Goal: Task Accomplishment & Management: Complete application form

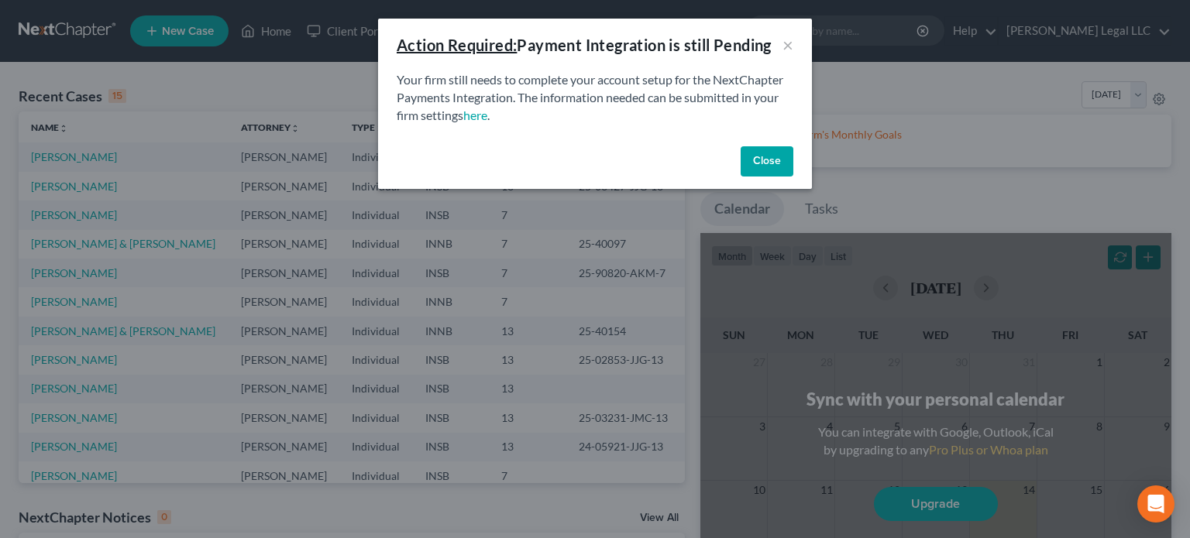
click at [784, 160] on button "Close" at bounding box center [767, 161] width 53 height 31
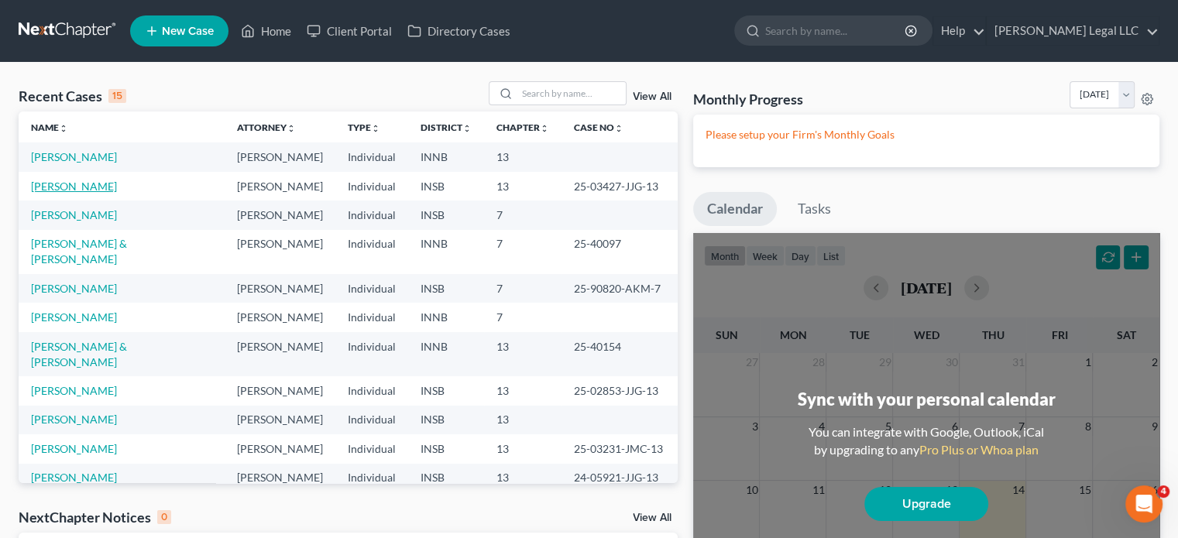
click at [84, 186] on link "[PERSON_NAME]" at bounding box center [74, 186] width 86 height 13
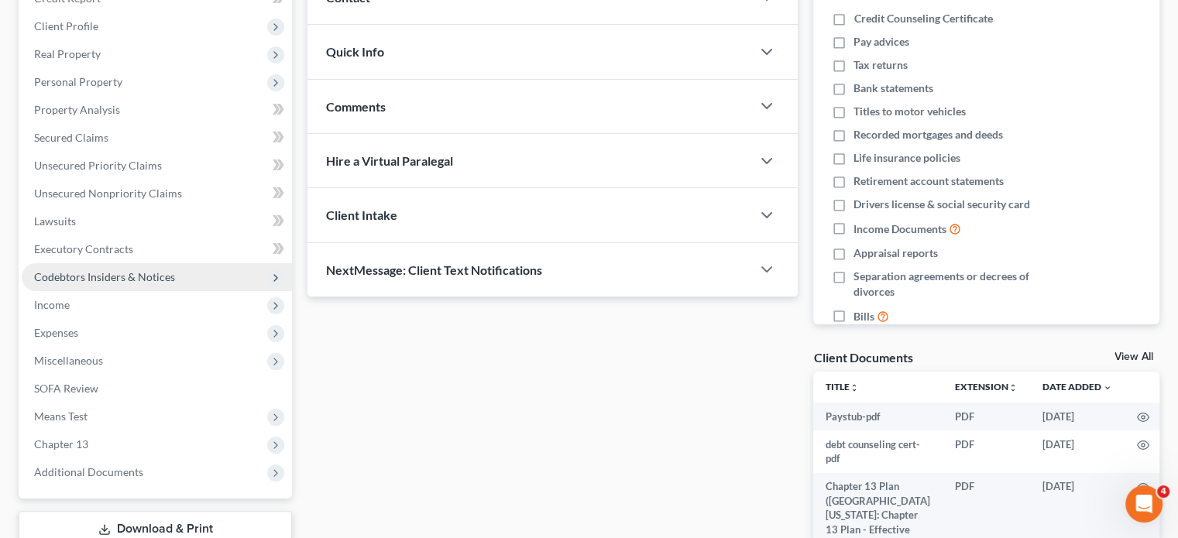
scroll to position [77, 0]
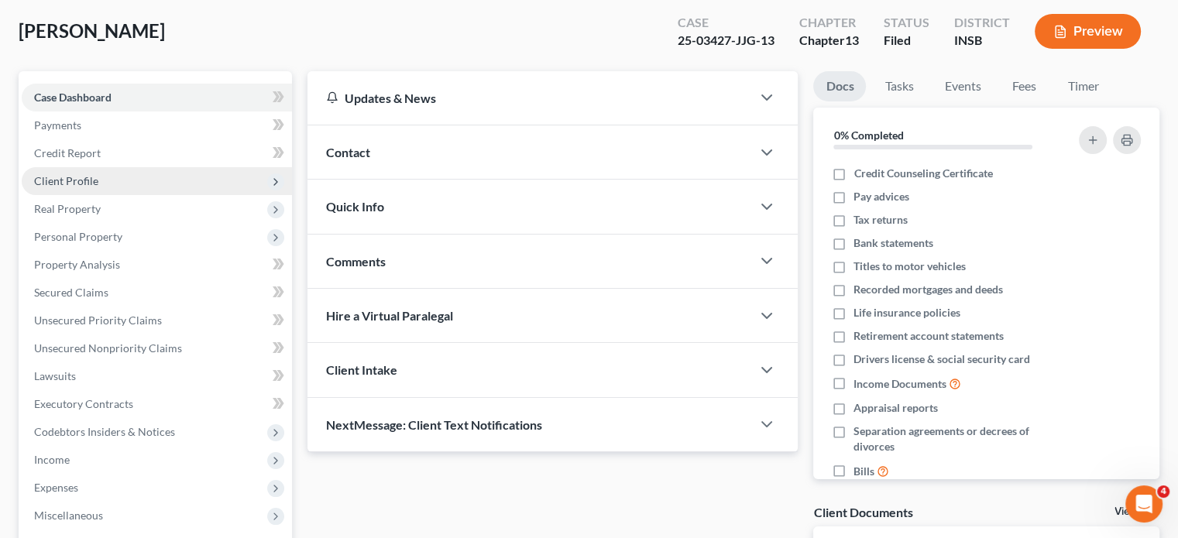
click at [59, 188] on span "Client Profile" at bounding box center [157, 181] width 270 height 28
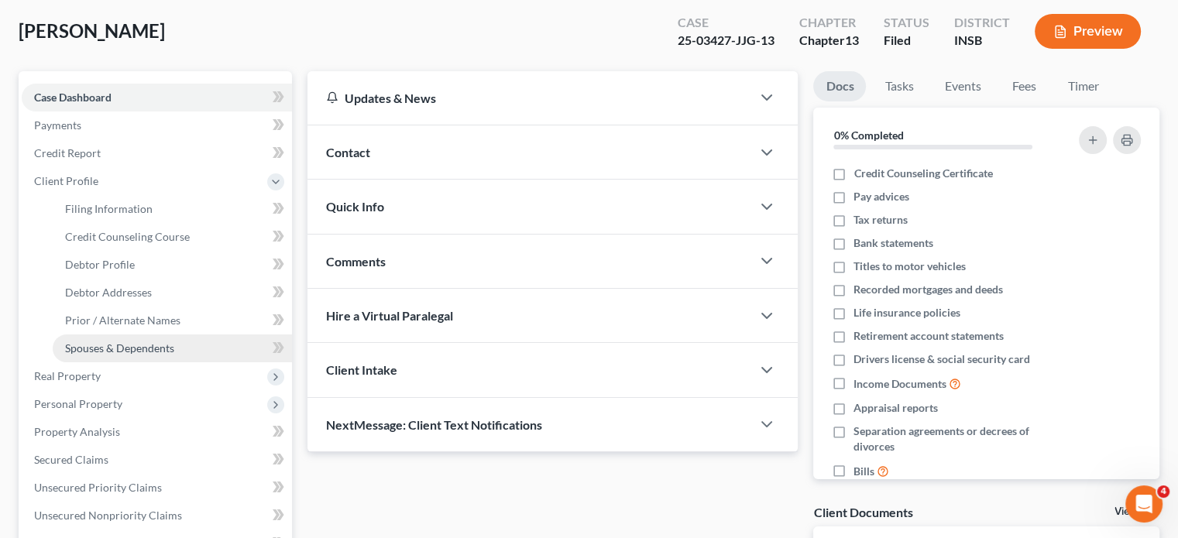
click at [99, 352] on span "Spouses & Dependents" at bounding box center [119, 348] width 109 height 13
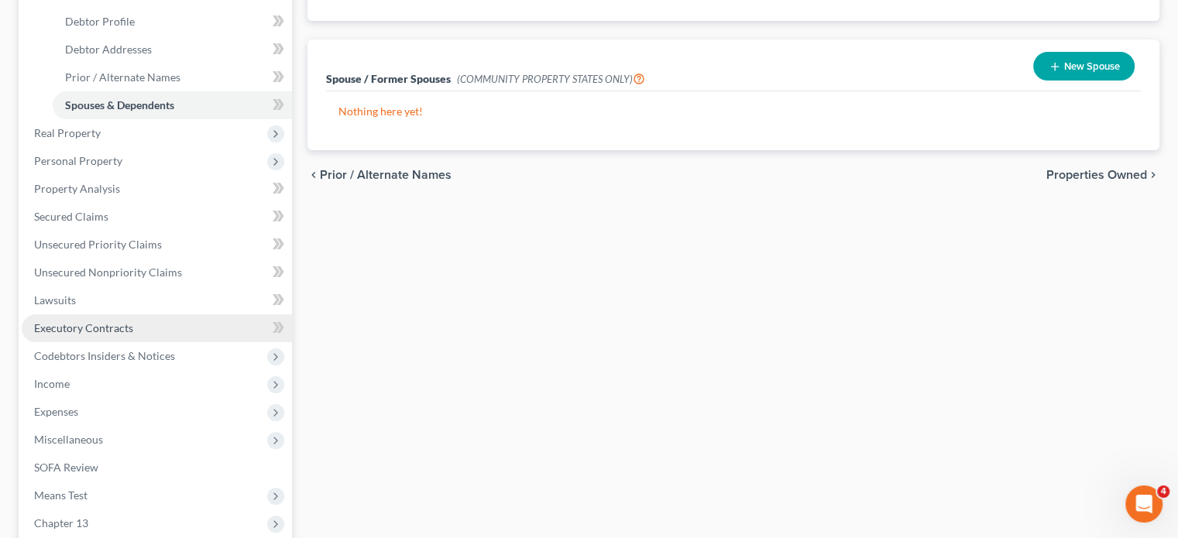
scroll to position [465, 0]
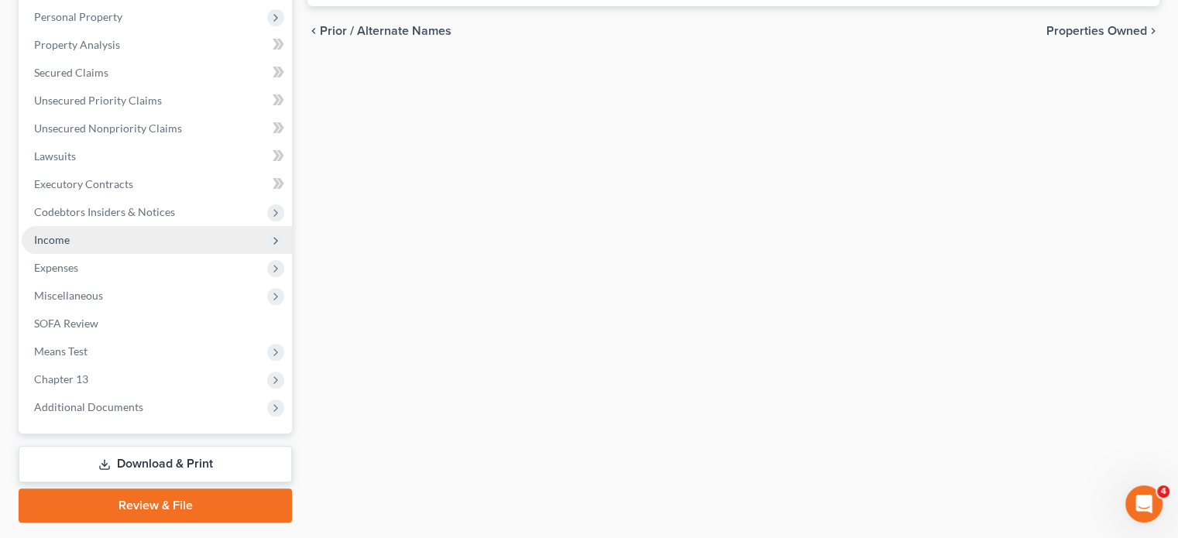
click at [54, 241] on span "Income" at bounding box center [52, 239] width 36 height 13
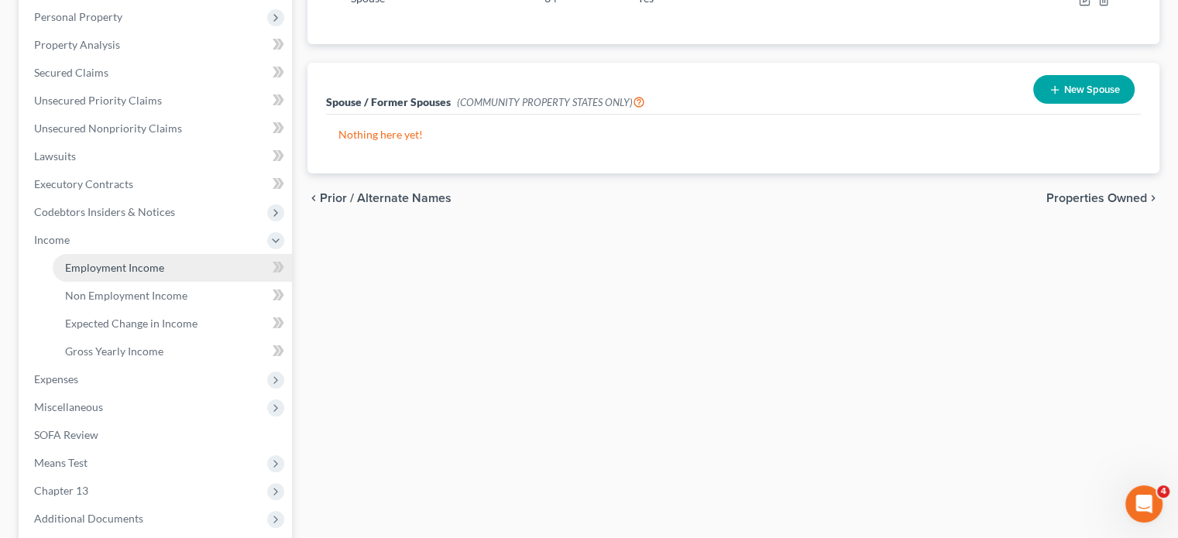
click at [62, 271] on link "Employment Income" at bounding box center [172, 268] width 239 height 28
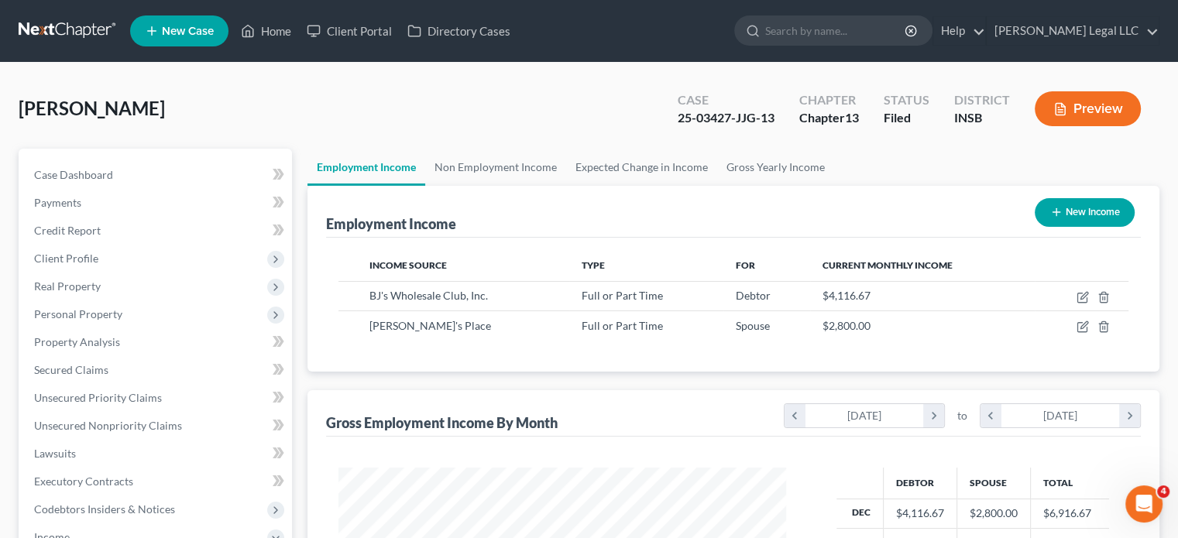
scroll to position [387, 0]
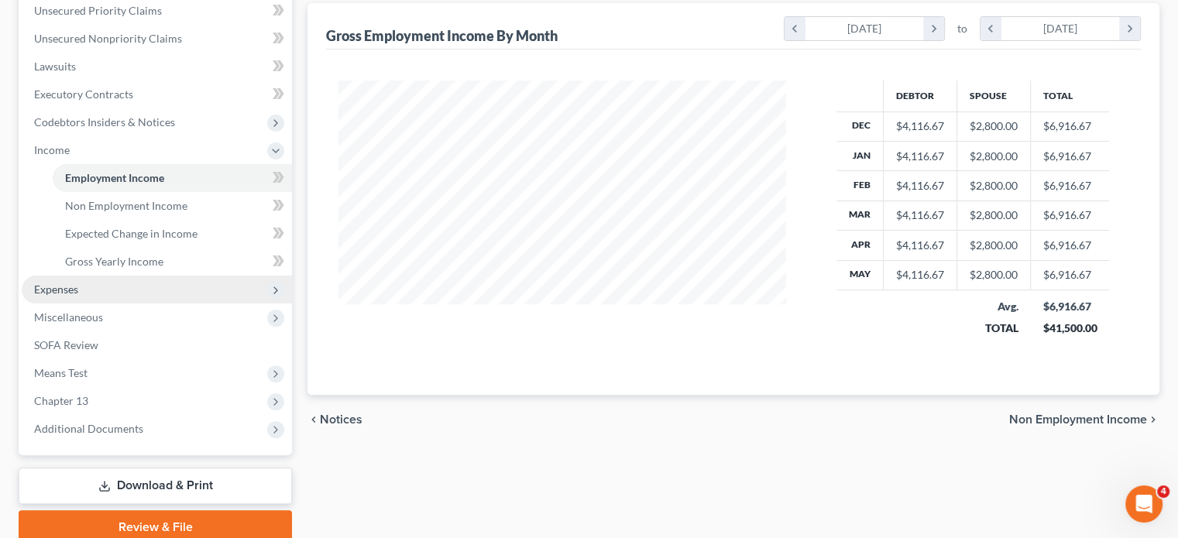
click at [47, 278] on span "Expenses" at bounding box center [157, 290] width 270 height 28
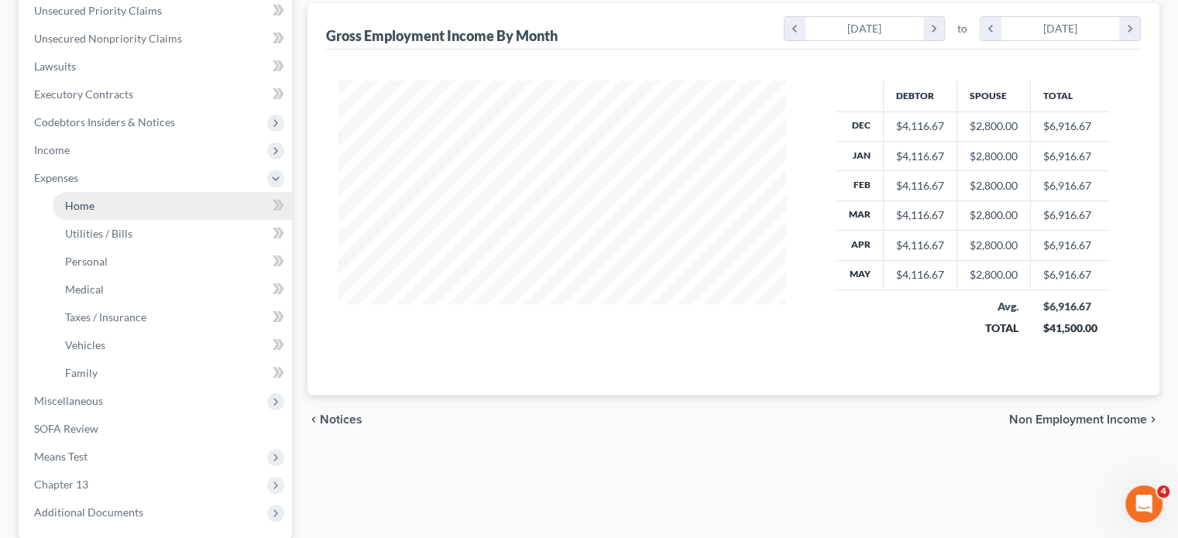
click at [71, 210] on span "Home" at bounding box center [79, 205] width 29 height 13
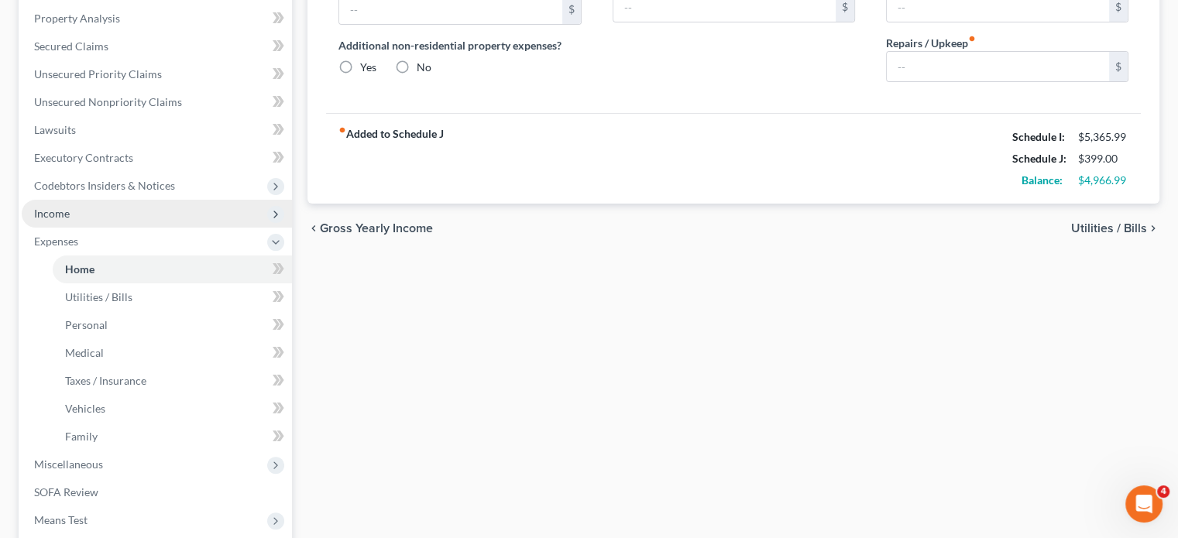
type input "1,200.00"
type input "0.00"
radio input "true"
type input "0.00"
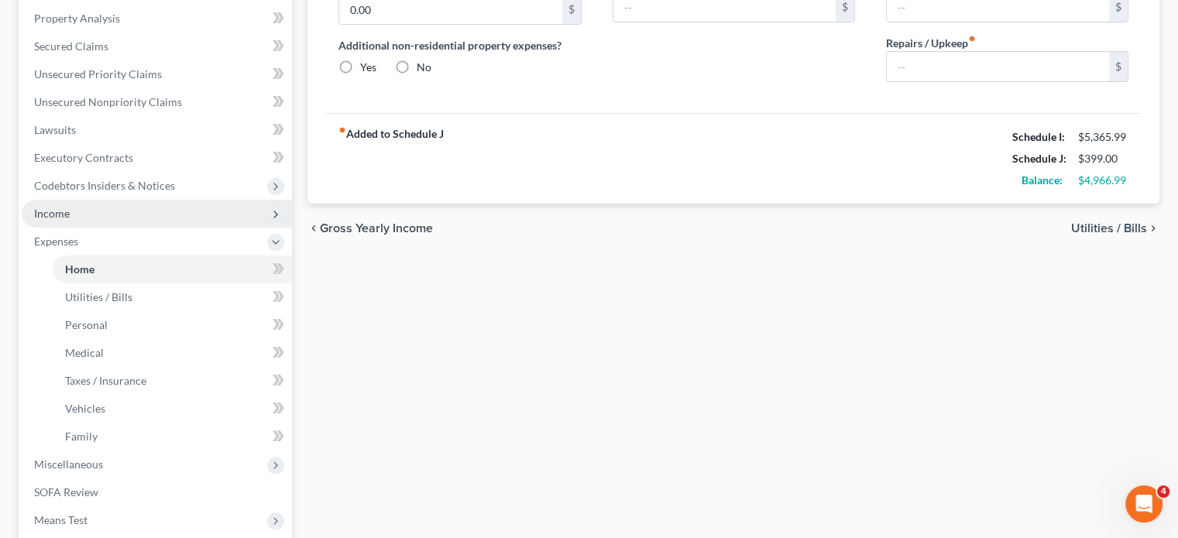
type input "0.00"
type input "150.00"
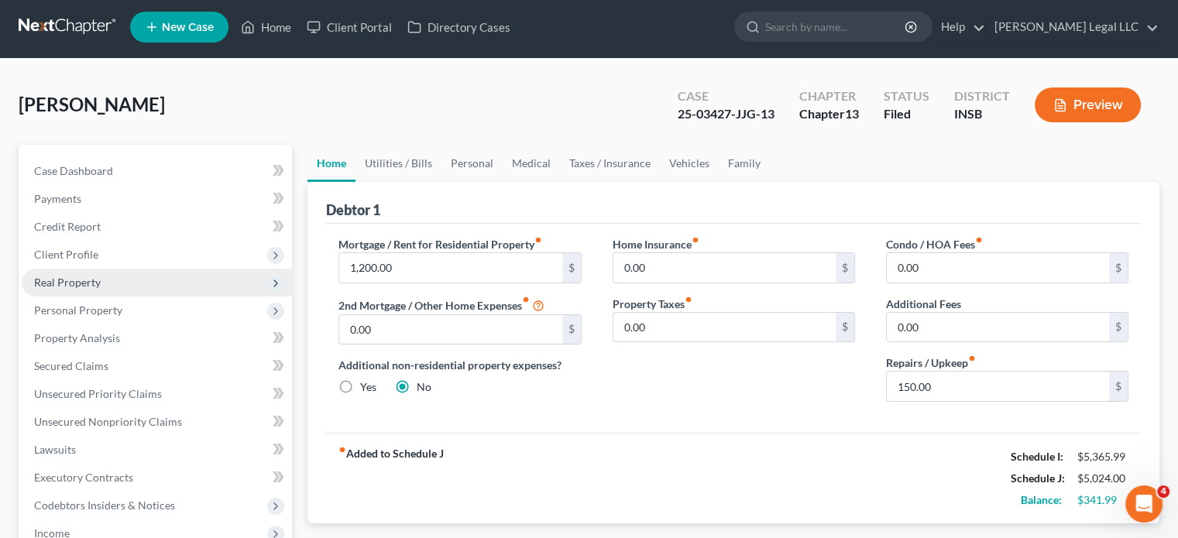
scroll to position [155, 0]
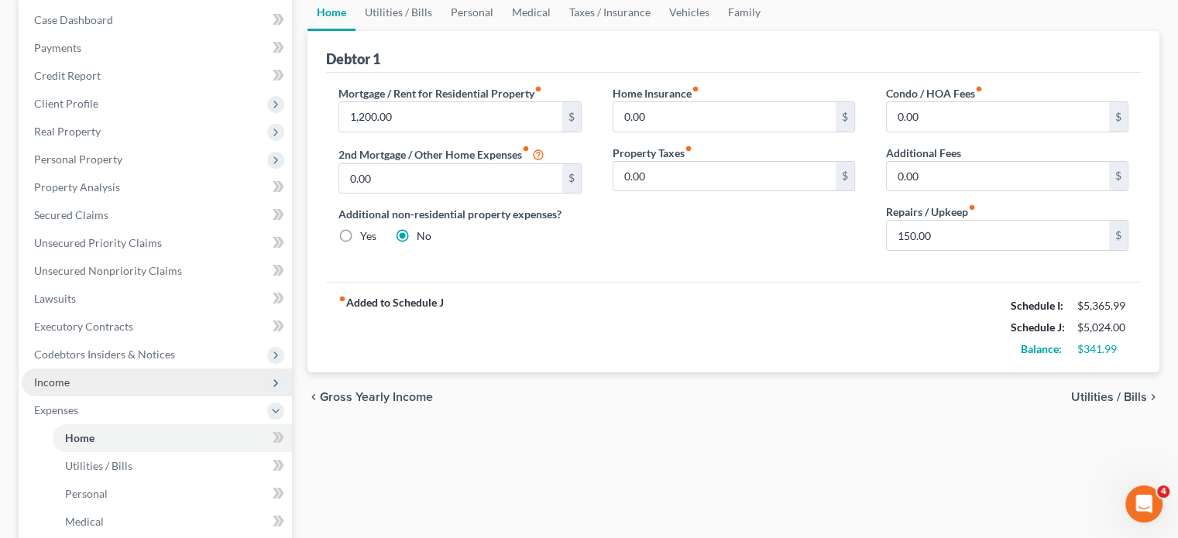
click at [54, 380] on span "Income" at bounding box center [52, 382] width 36 height 13
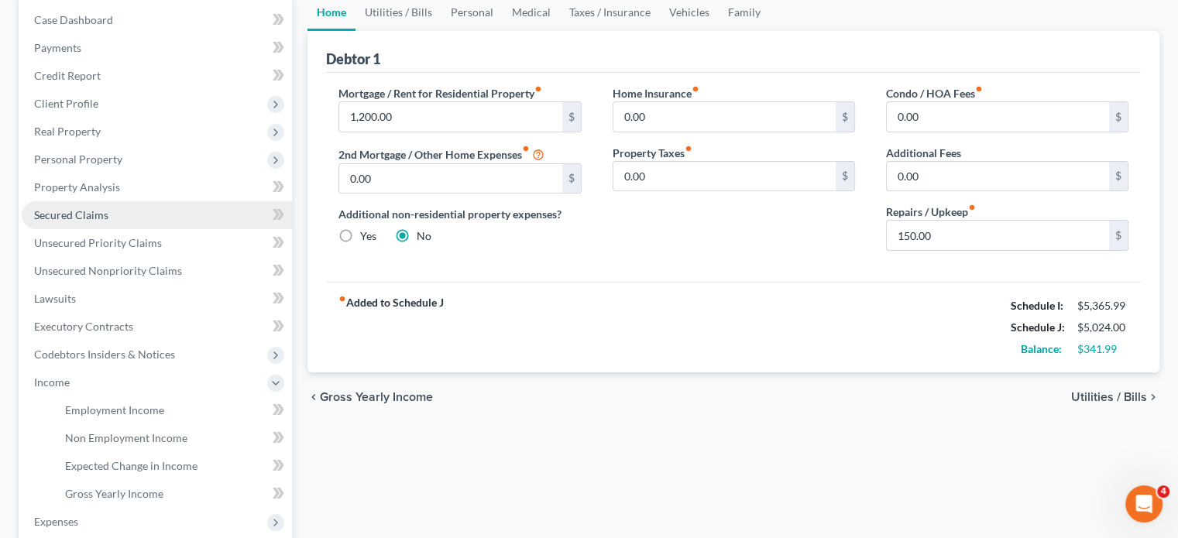
click at [55, 213] on span "Secured Claims" at bounding box center [71, 214] width 74 height 13
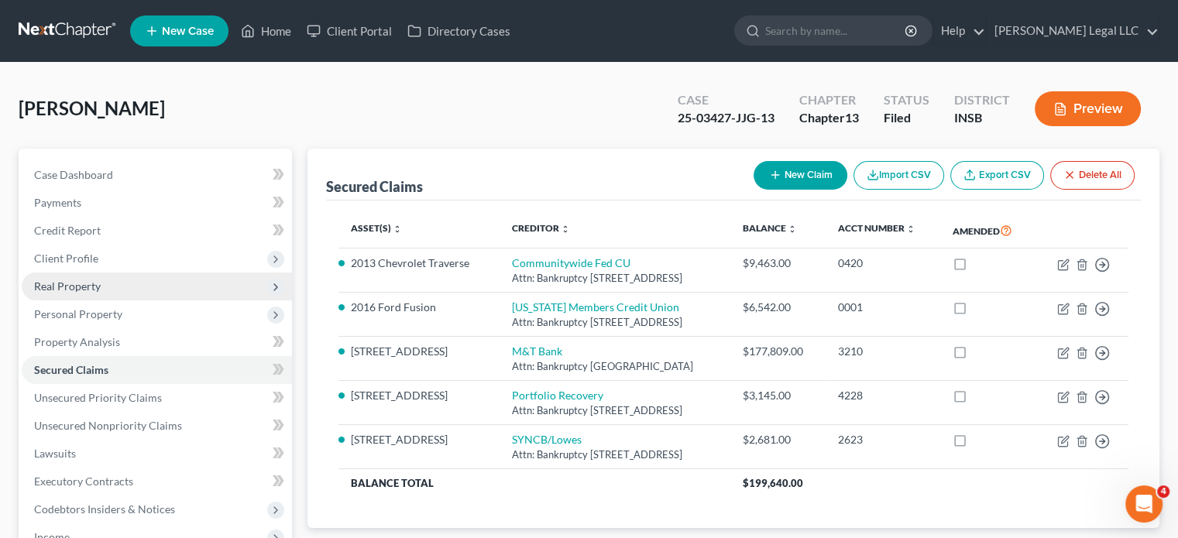
click at [61, 291] on span "Real Property" at bounding box center [67, 286] width 67 height 13
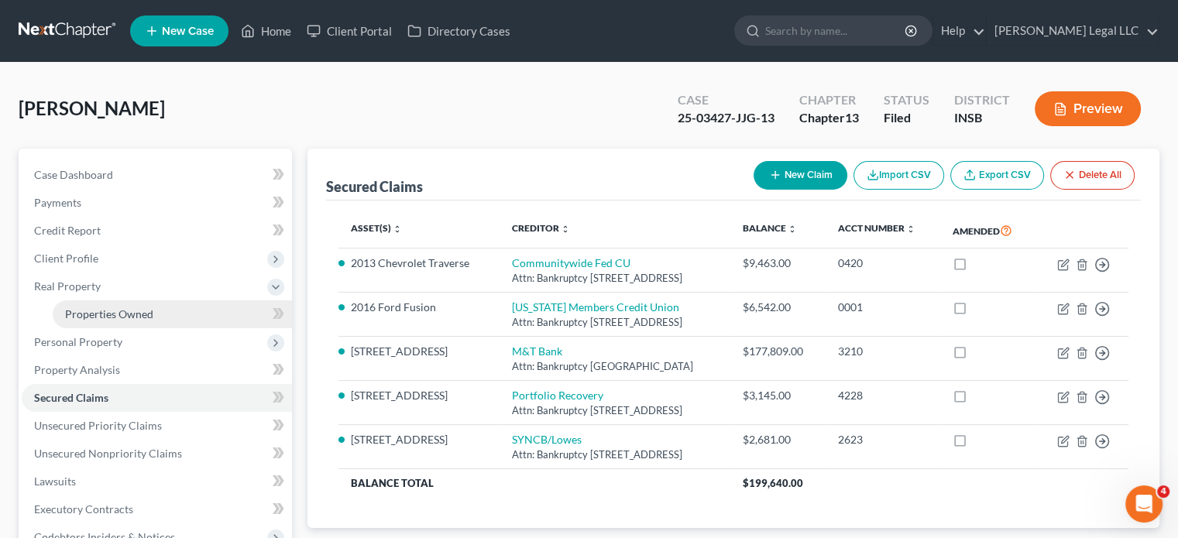
click at [90, 322] on link "Properties Owned" at bounding box center [172, 315] width 239 height 28
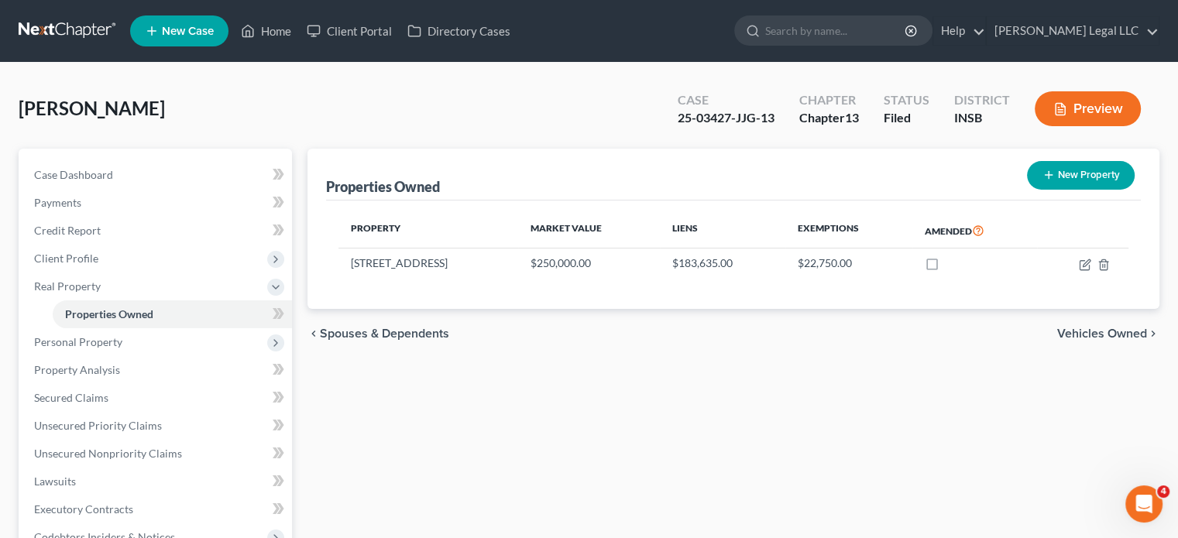
click at [506, 373] on div "Properties Owned New Property Property Market Value Liens Exemptions Amended [S…" at bounding box center [734, 499] width 868 height 700
click at [1085, 263] on icon "button" at bounding box center [1085, 265] width 12 height 12
select select "15"
select select "28"
select select "0"
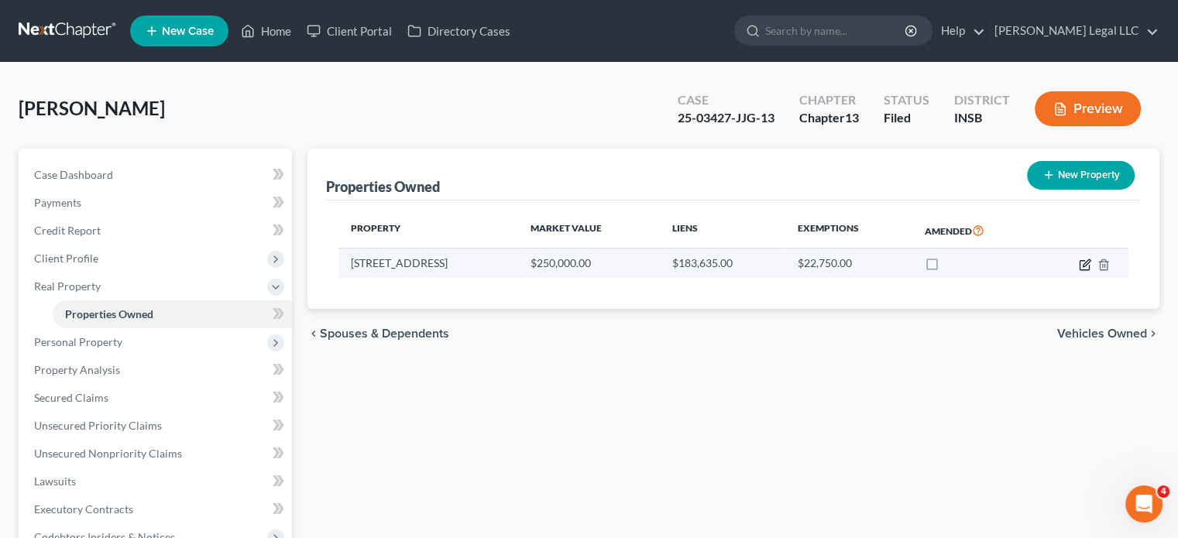
select select "0"
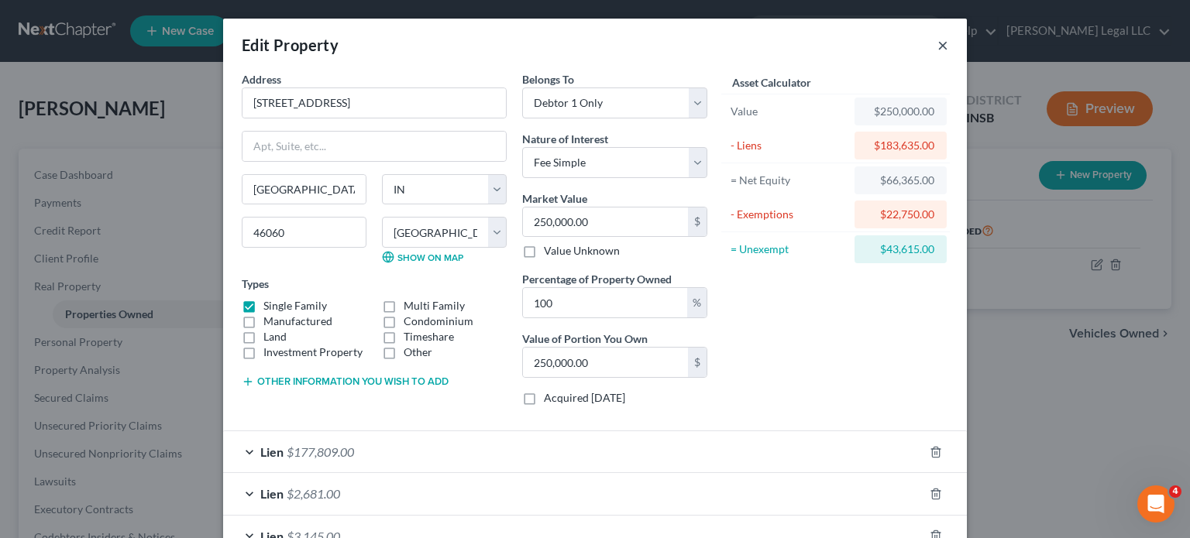
click at [937, 50] on button "×" at bounding box center [942, 45] width 11 height 19
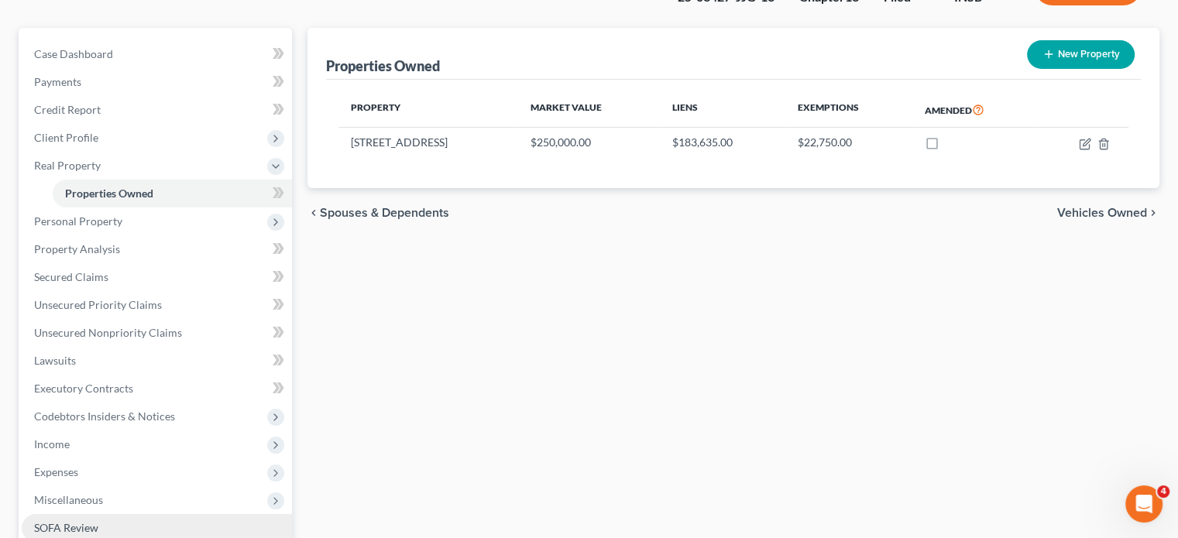
scroll to position [310, 0]
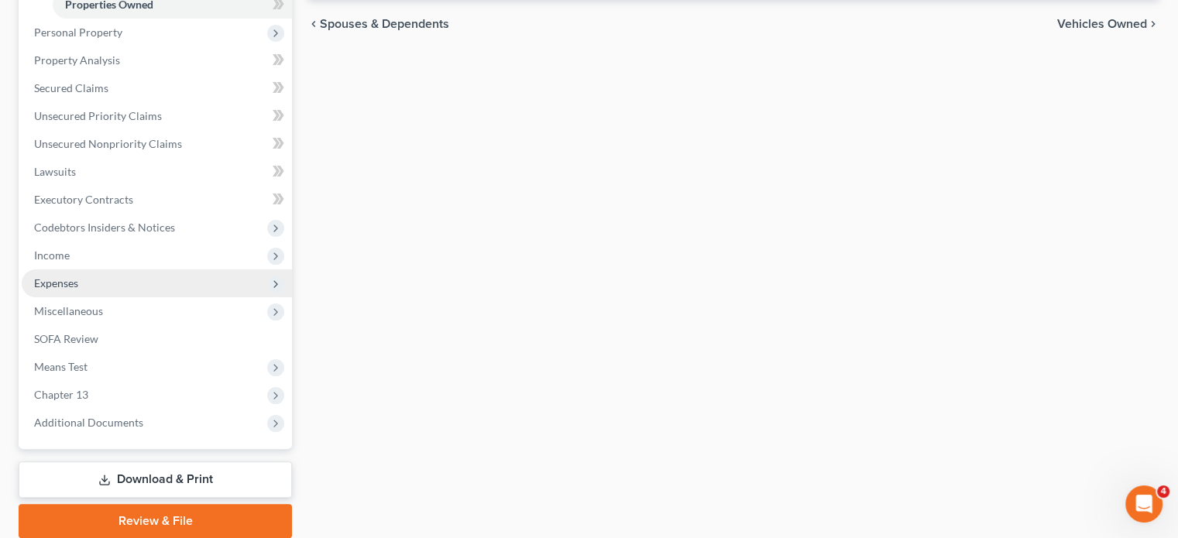
click at [53, 283] on span "Expenses" at bounding box center [56, 283] width 44 height 13
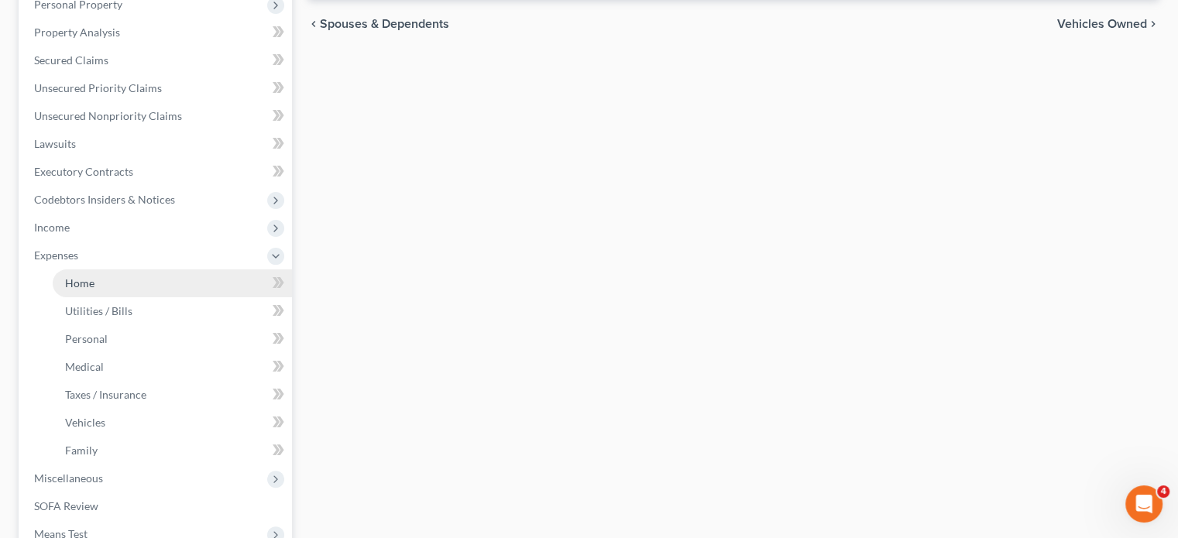
click at [108, 291] on link "Home" at bounding box center [172, 284] width 239 height 28
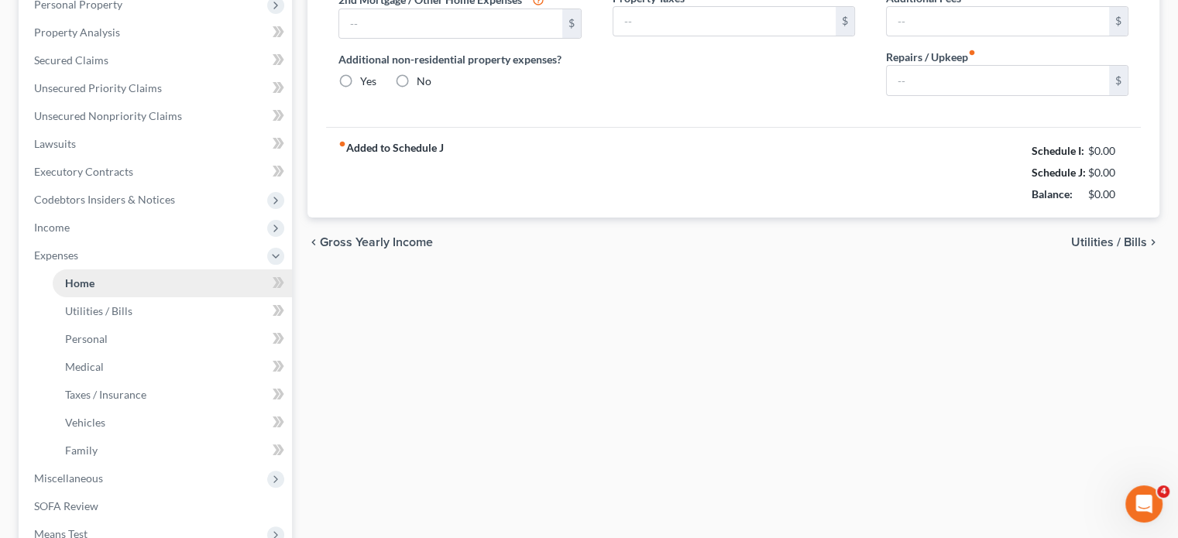
type input "1,200.00"
type input "0.00"
radio input "true"
type input "0.00"
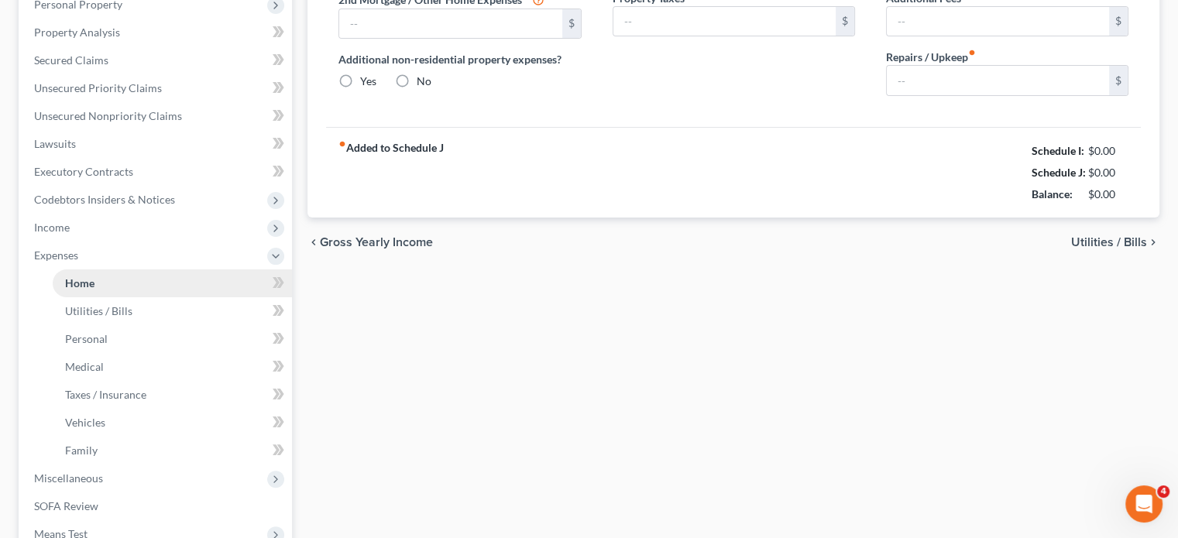
type input "0.00"
type input "150.00"
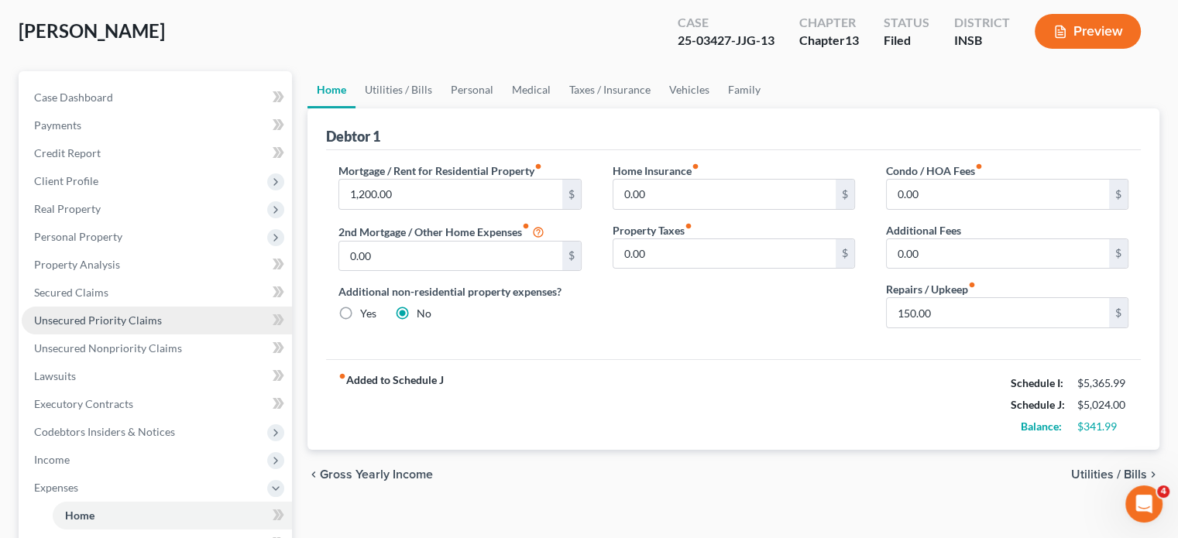
click at [107, 325] on span "Unsecured Priority Claims" at bounding box center [98, 320] width 128 height 13
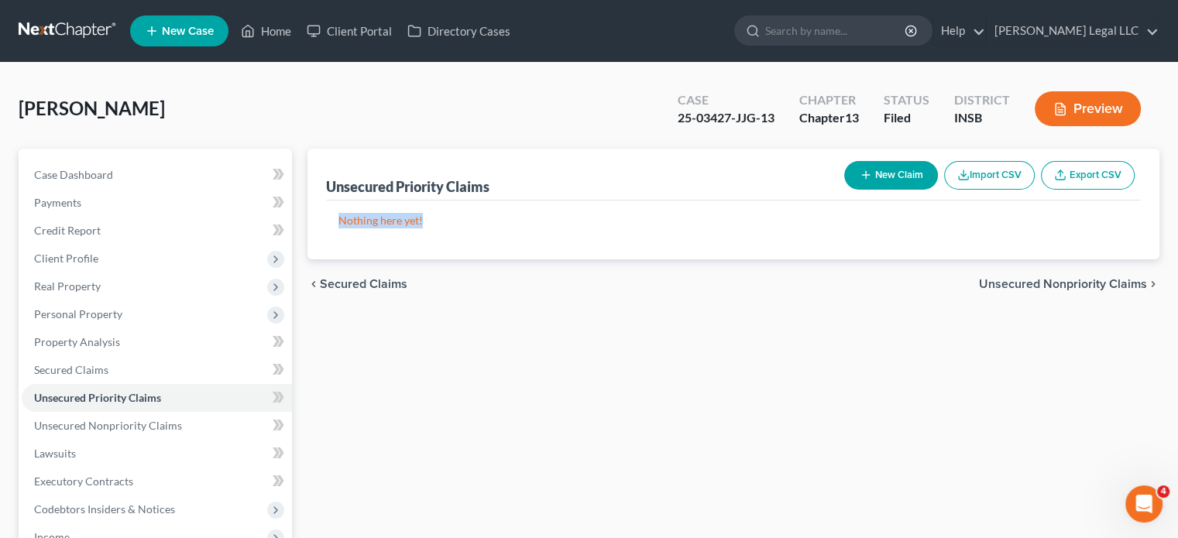
drag, startPoint x: 498, startPoint y: 222, endPoint x: 328, endPoint y: 220, distance: 170.4
click at [328, 220] on div "Nothing here yet!" at bounding box center [733, 230] width 815 height 59
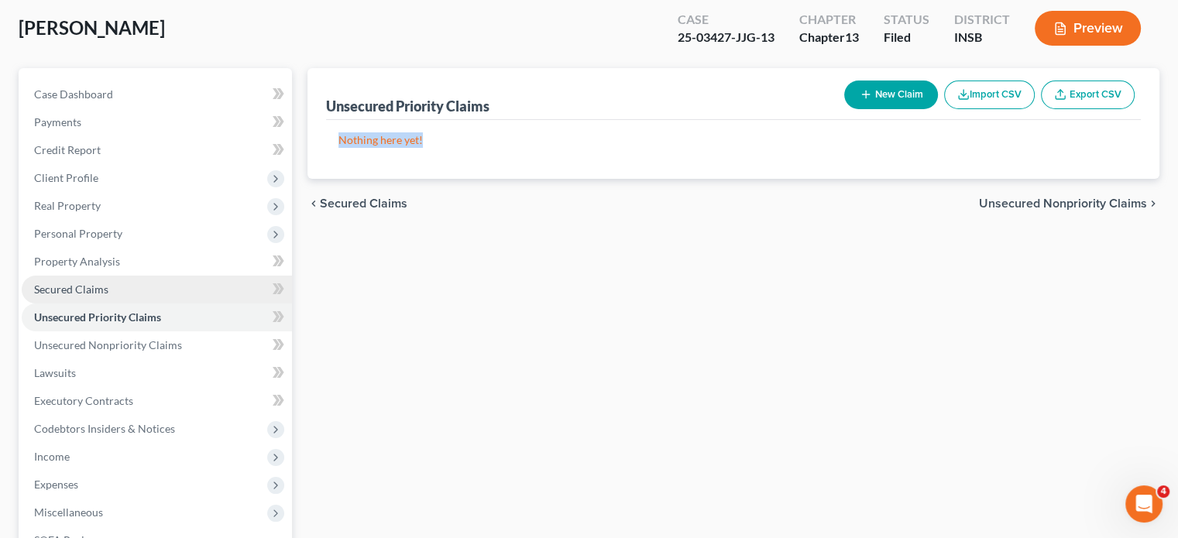
scroll to position [155, 0]
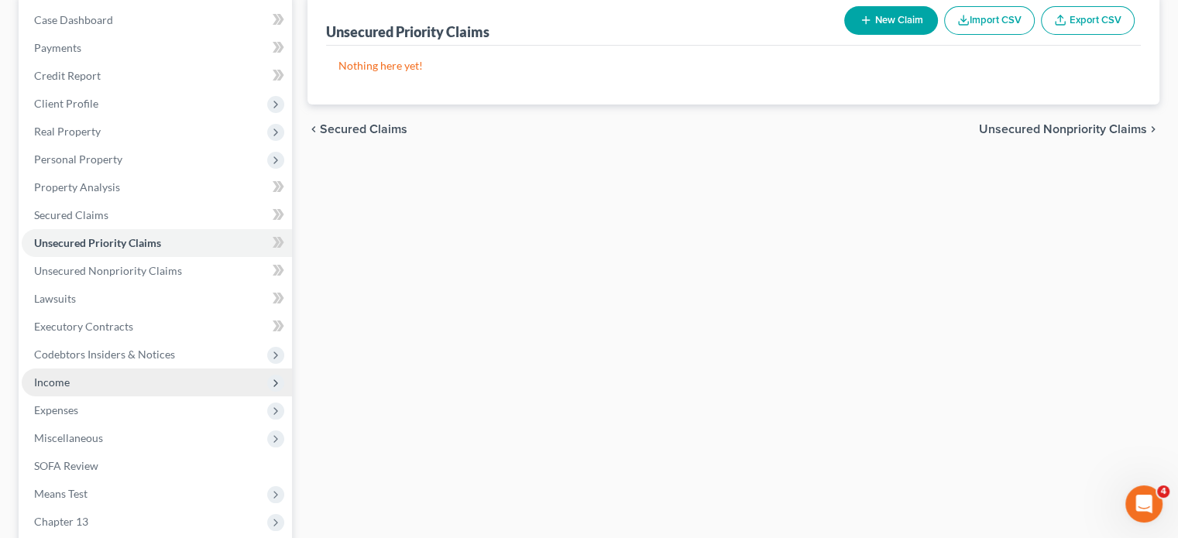
click at [47, 394] on span "Income" at bounding box center [157, 383] width 270 height 28
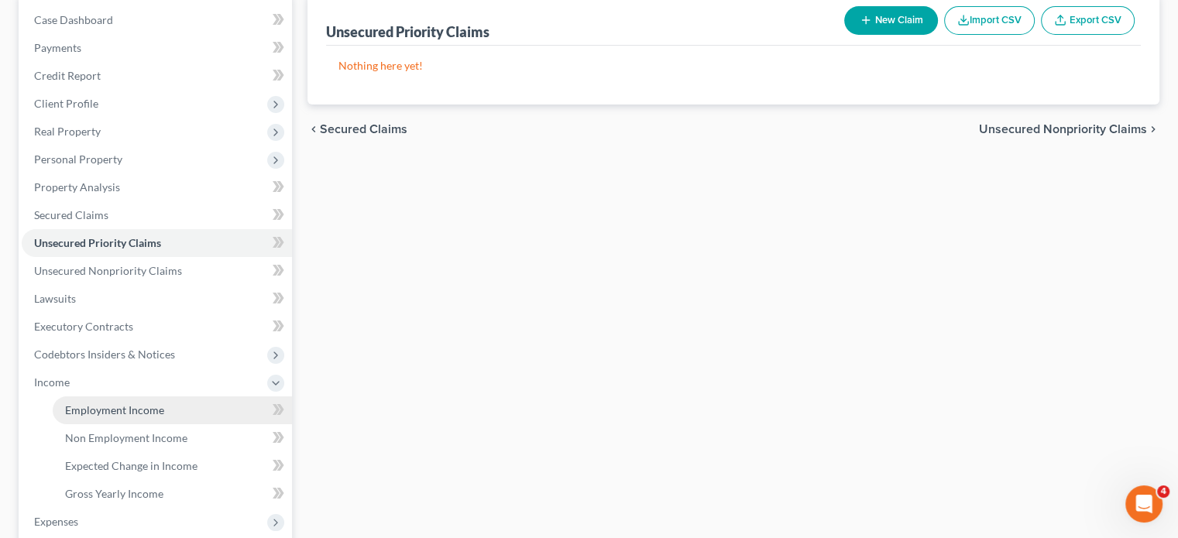
click at [77, 411] on span "Employment Income" at bounding box center [114, 410] width 99 height 13
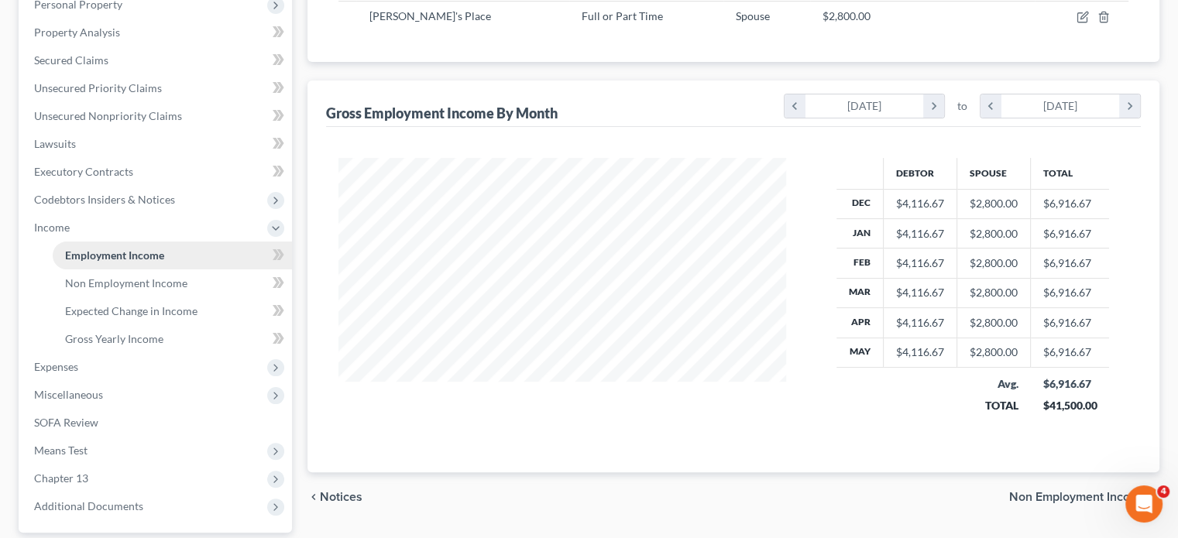
scroll to position [387, 0]
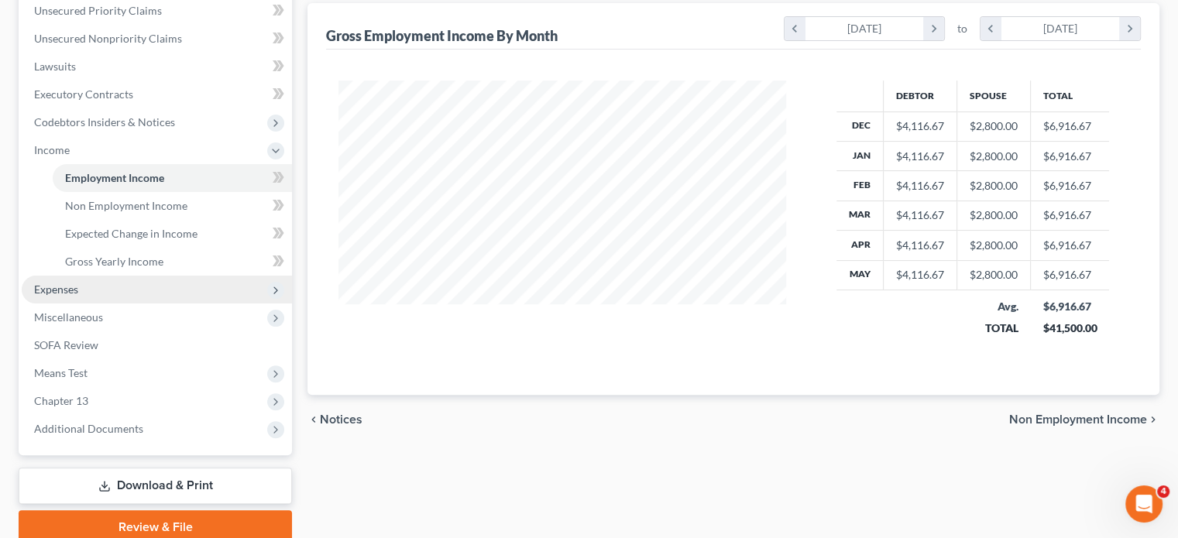
click at [65, 294] on span "Expenses" at bounding box center [56, 289] width 44 height 13
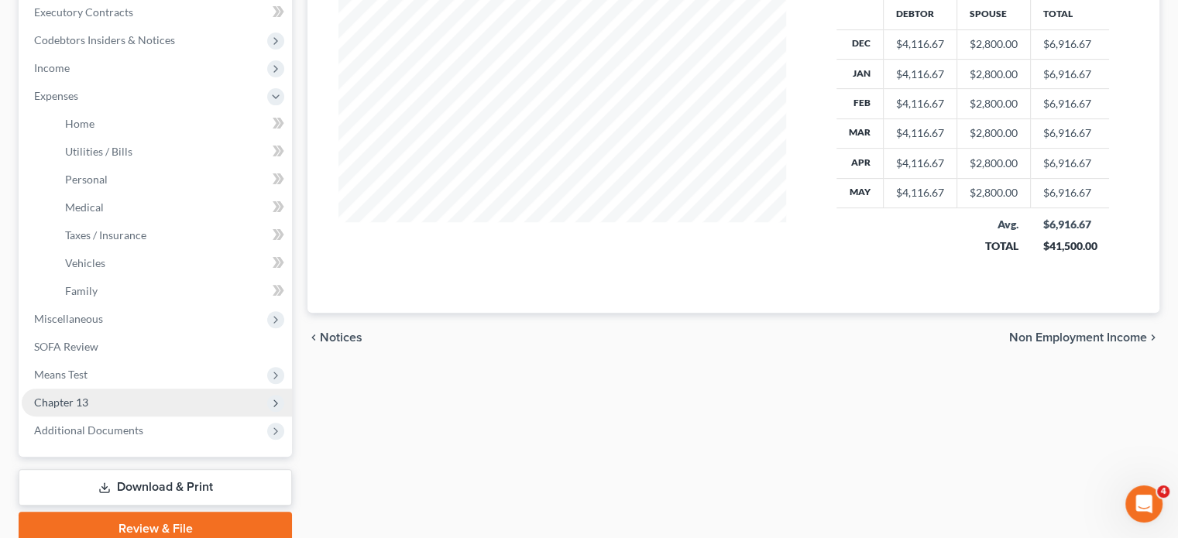
scroll to position [535, 0]
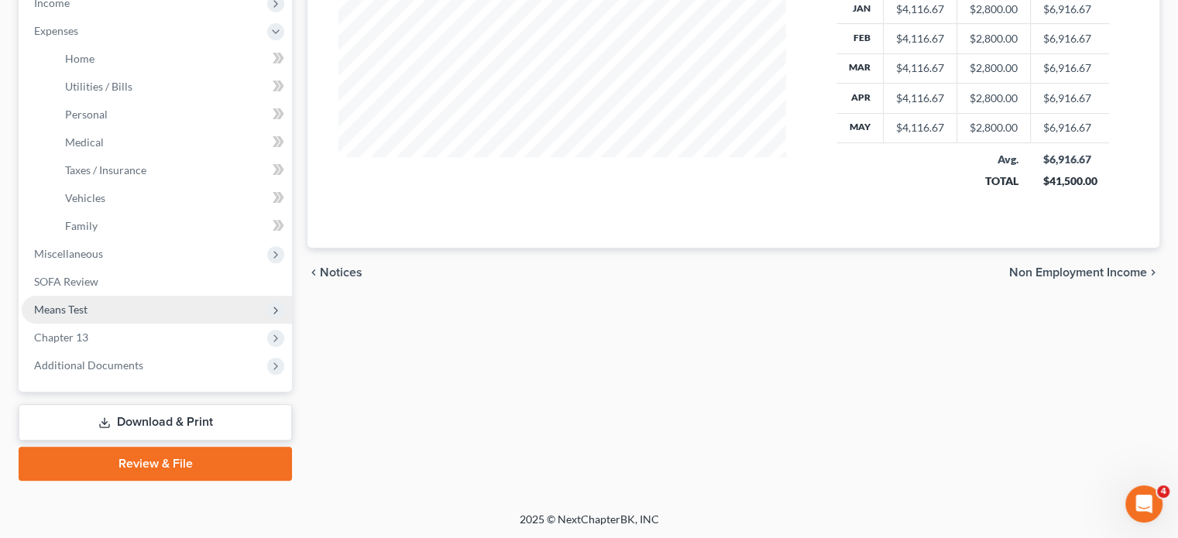
click at [62, 309] on span "Means Test" at bounding box center [60, 309] width 53 height 13
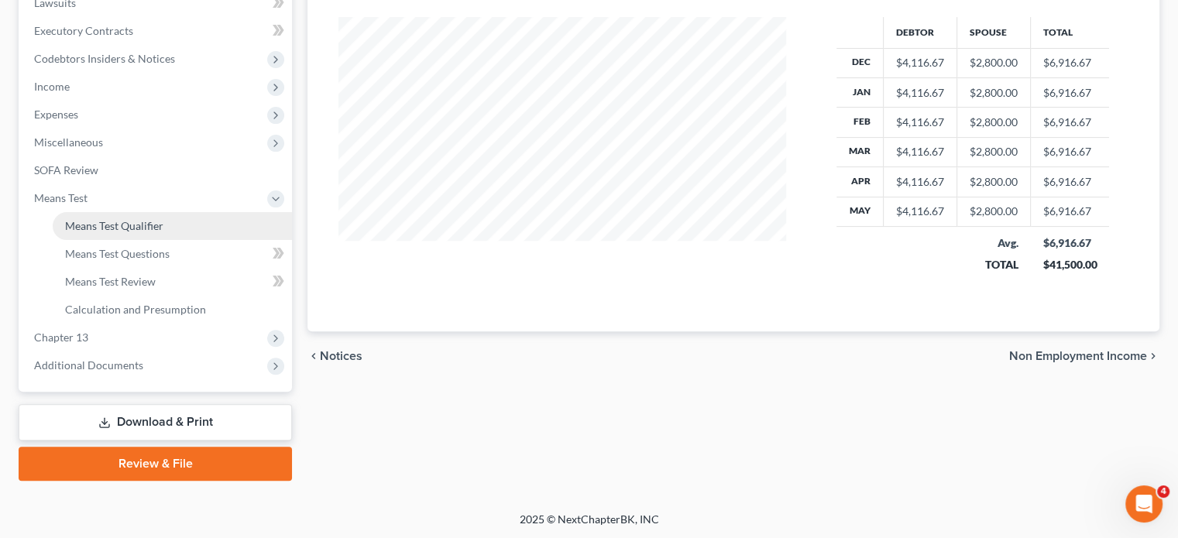
click at [88, 227] on span "Means Test Qualifier" at bounding box center [114, 225] width 98 height 13
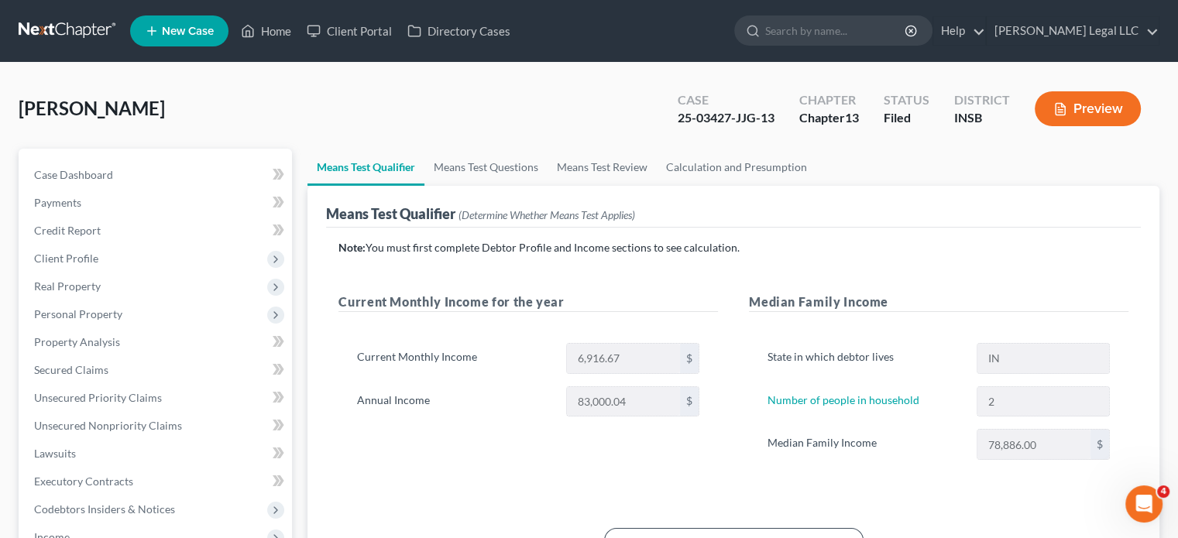
click at [1088, 108] on button "Preview" at bounding box center [1088, 108] width 106 height 35
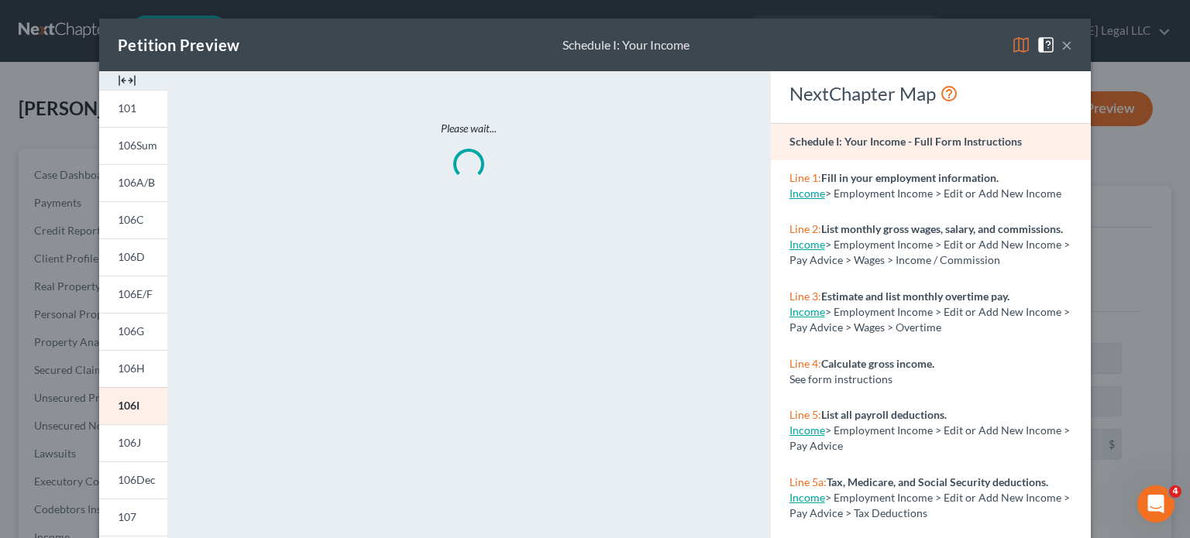
click at [124, 78] on img at bounding box center [127, 80] width 19 height 19
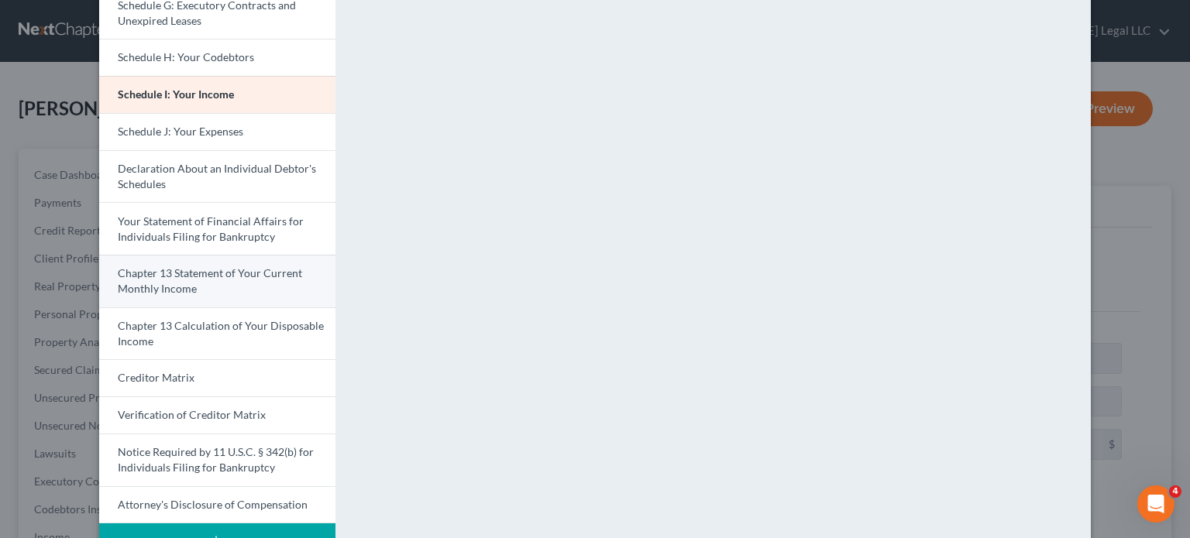
scroll to position [436, 0]
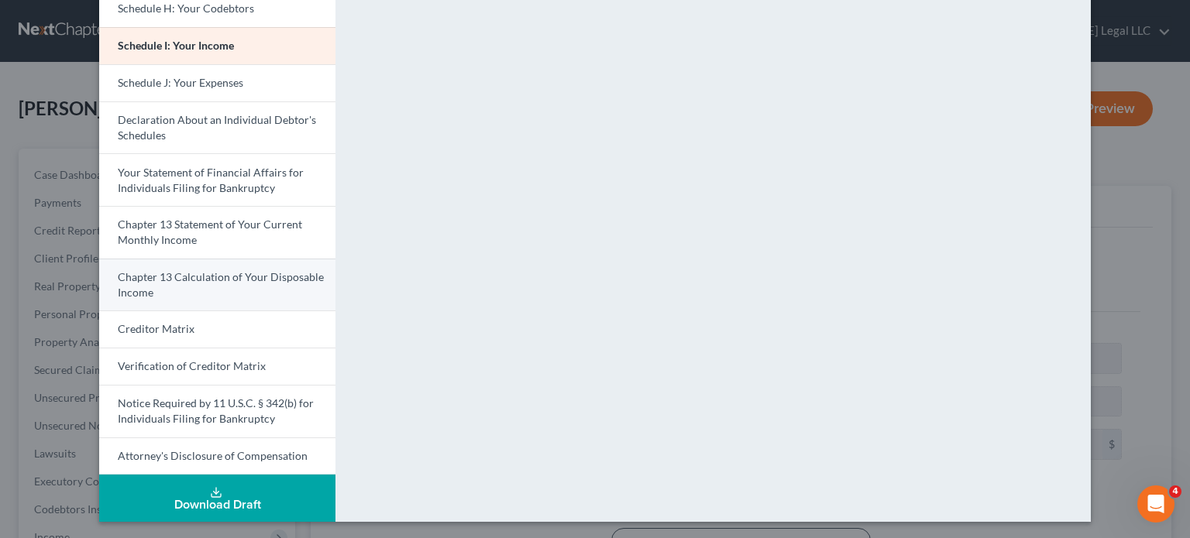
click at [185, 284] on link "Chapter 13 Calculation of Your Disposable Income" at bounding box center [217, 285] width 236 height 53
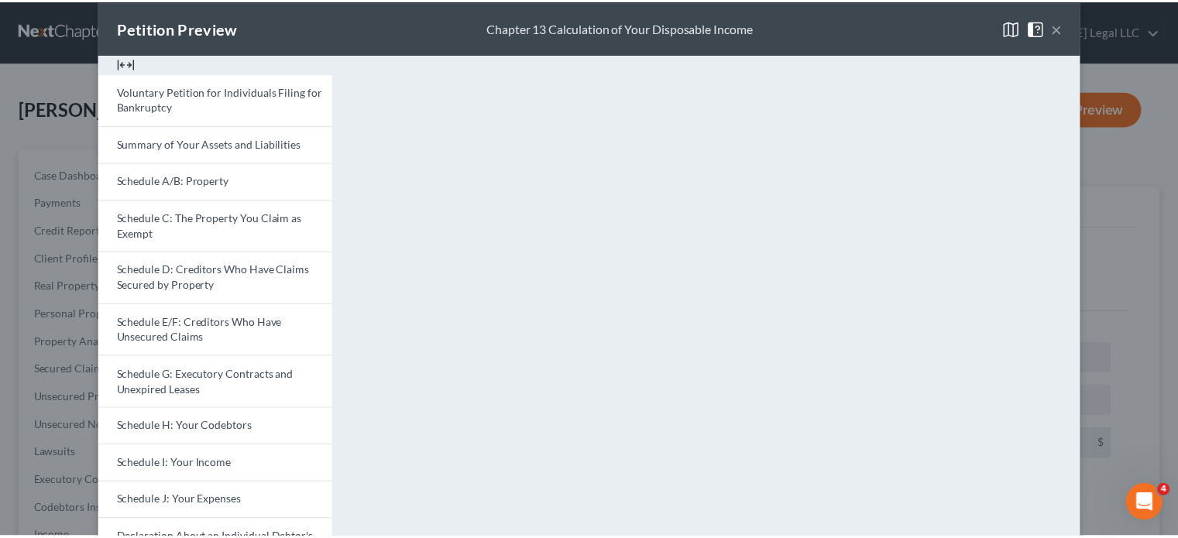
scroll to position [0, 0]
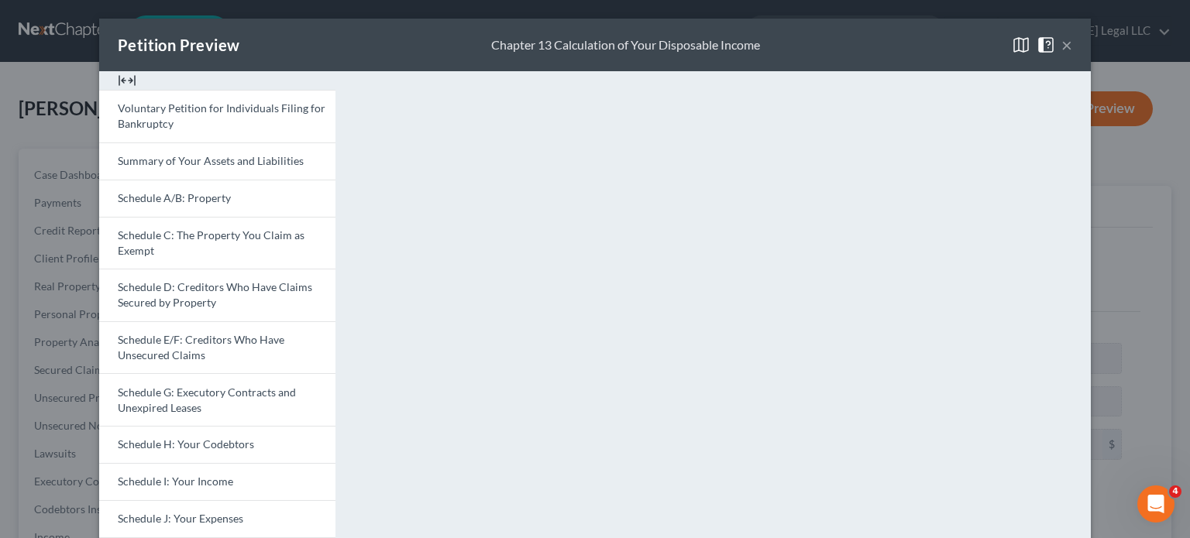
click at [1061, 43] on button "×" at bounding box center [1066, 45] width 11 height 19
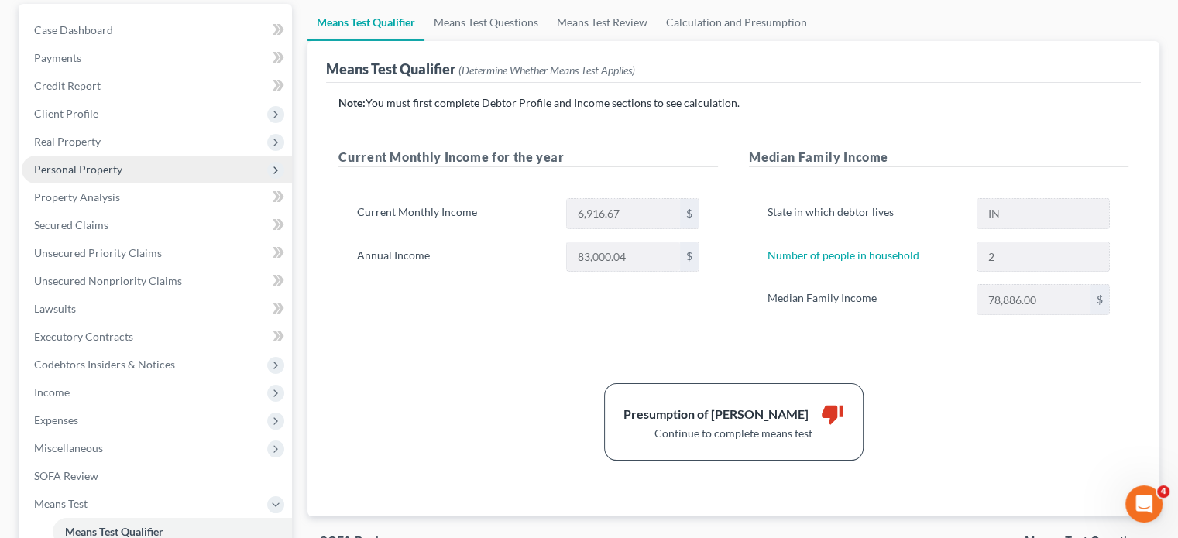
scroll to position [155, 0]
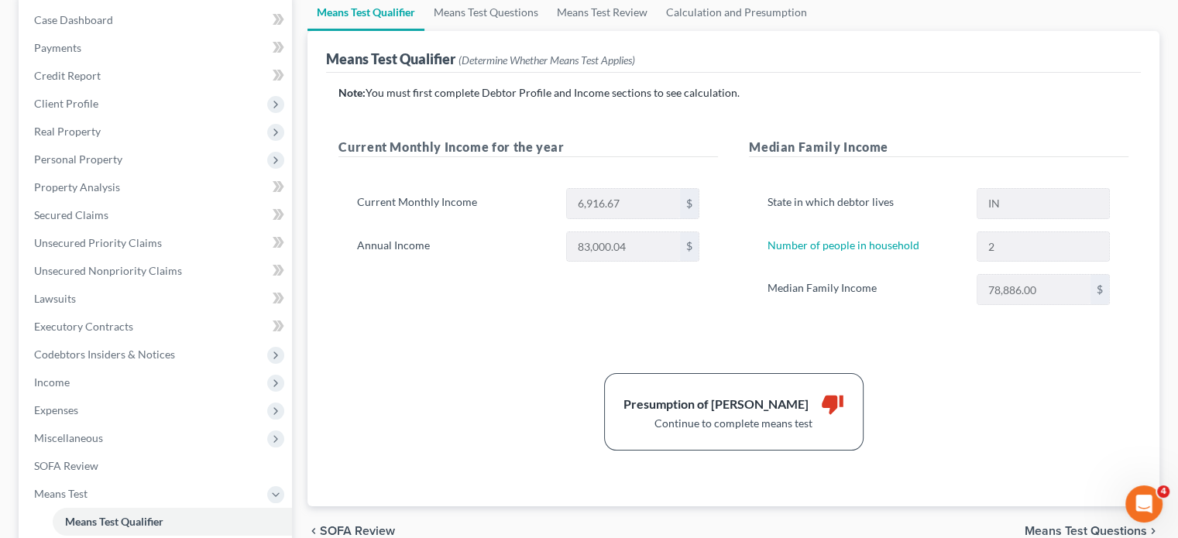
click at [380, 337] on div "Note: You must first complete Debtor Profile and Income sections to see calcula…" at bounding box center [734, 268] width 790 height 366
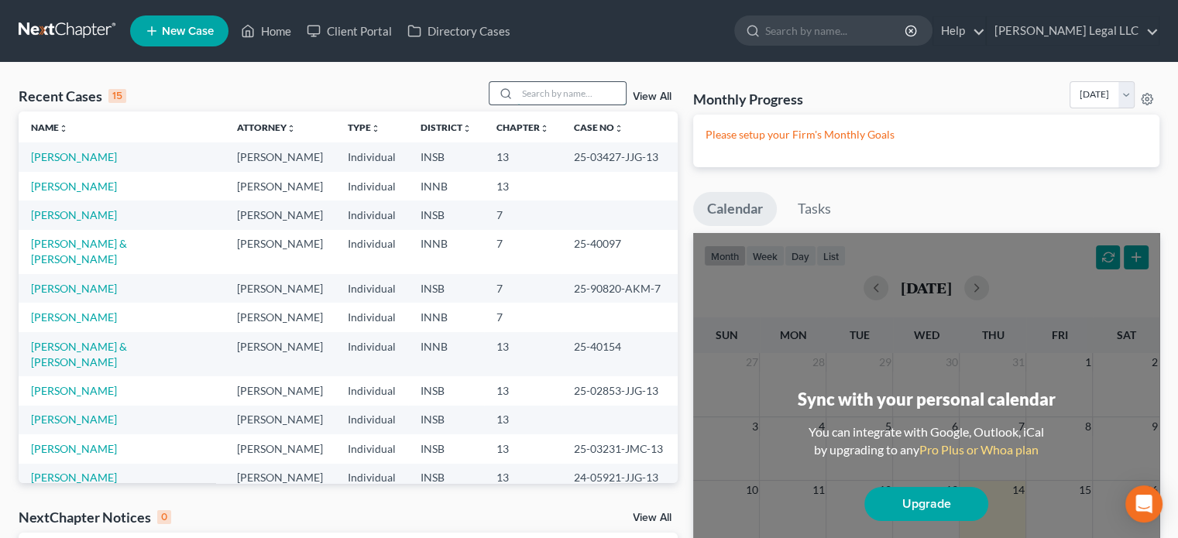
click at [593, 84] on input "search" at bounding box center [571, 93] width 108 height 22
type input "arnett"
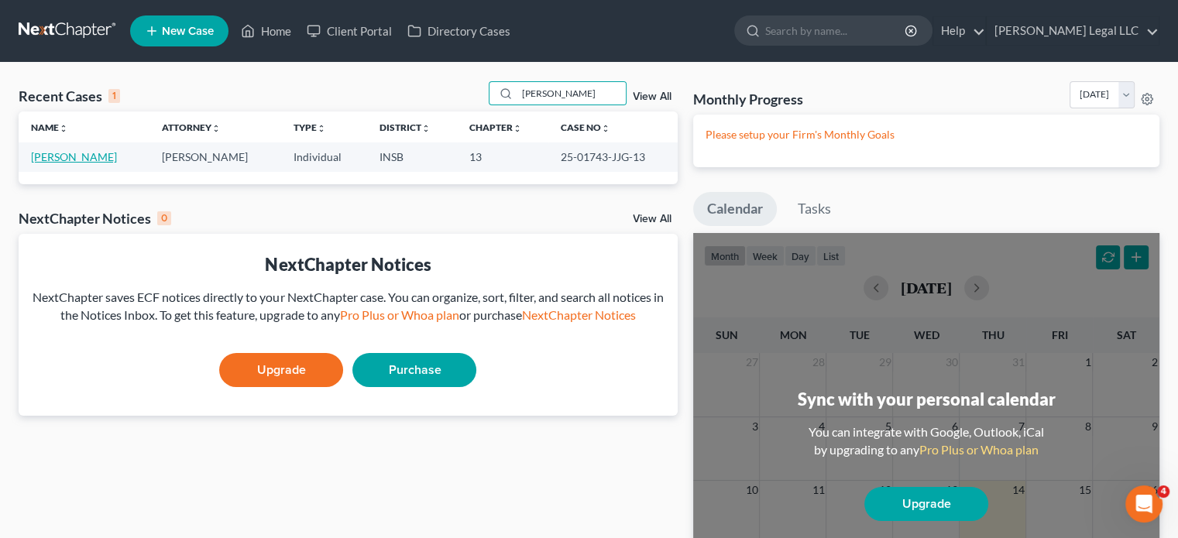
click at [60, 152] on link "Arnett, Damon" at bounding box center [74, 156] width 86 height 13
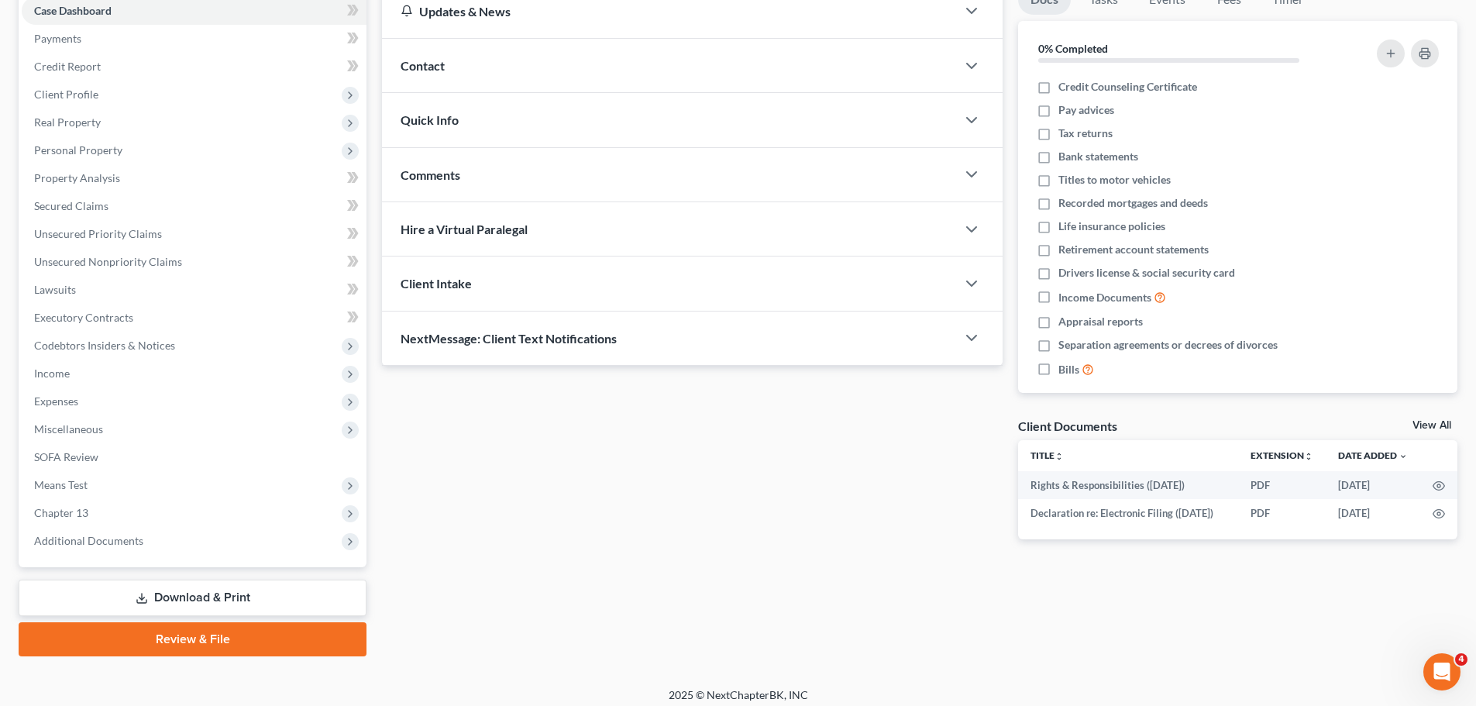
scroll to position [174, 0]
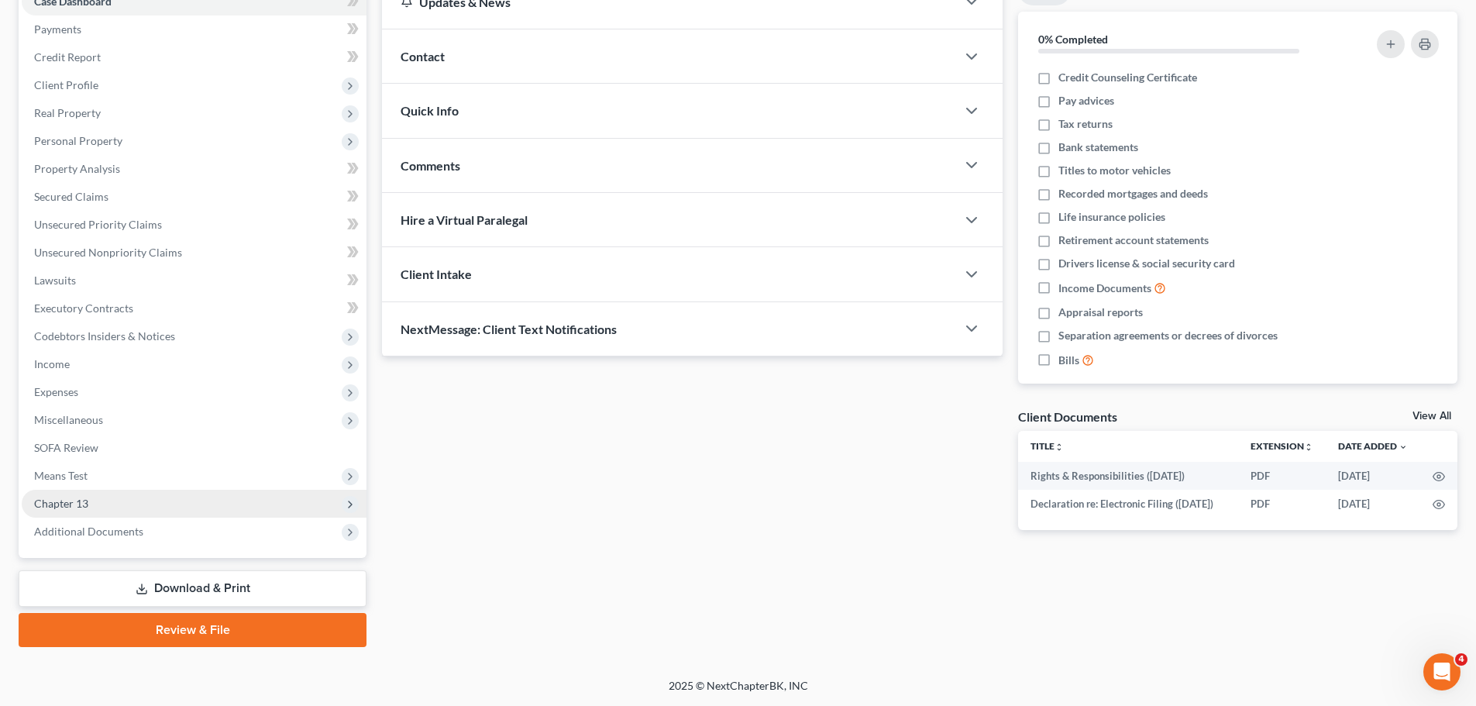
click at [70, 497] on span "Chapter 13" at bounding box center [61, 503] width 54 height 13
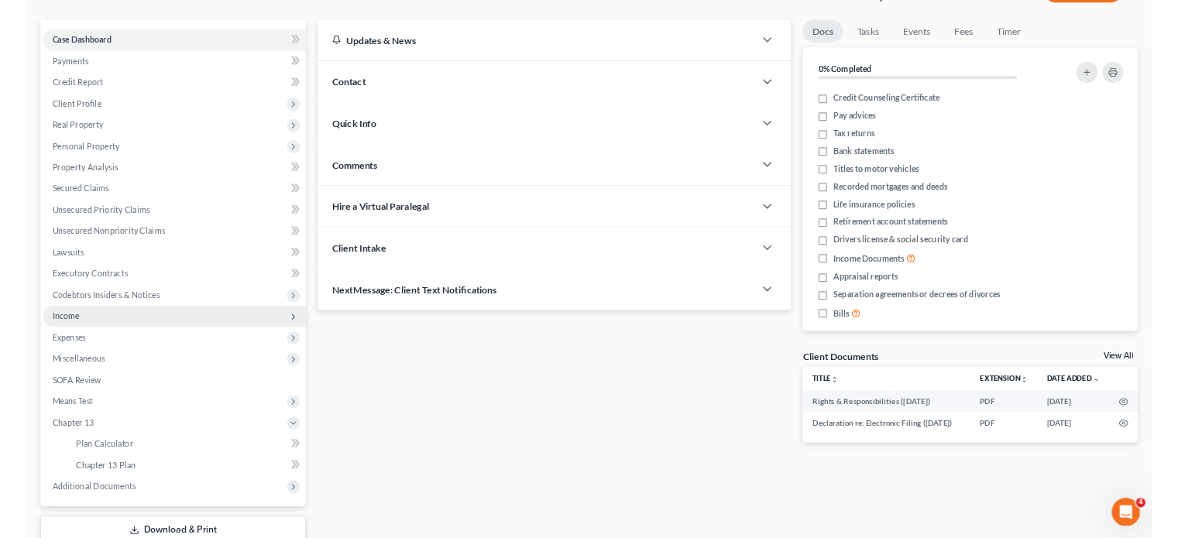
scroll to position [96, 0]
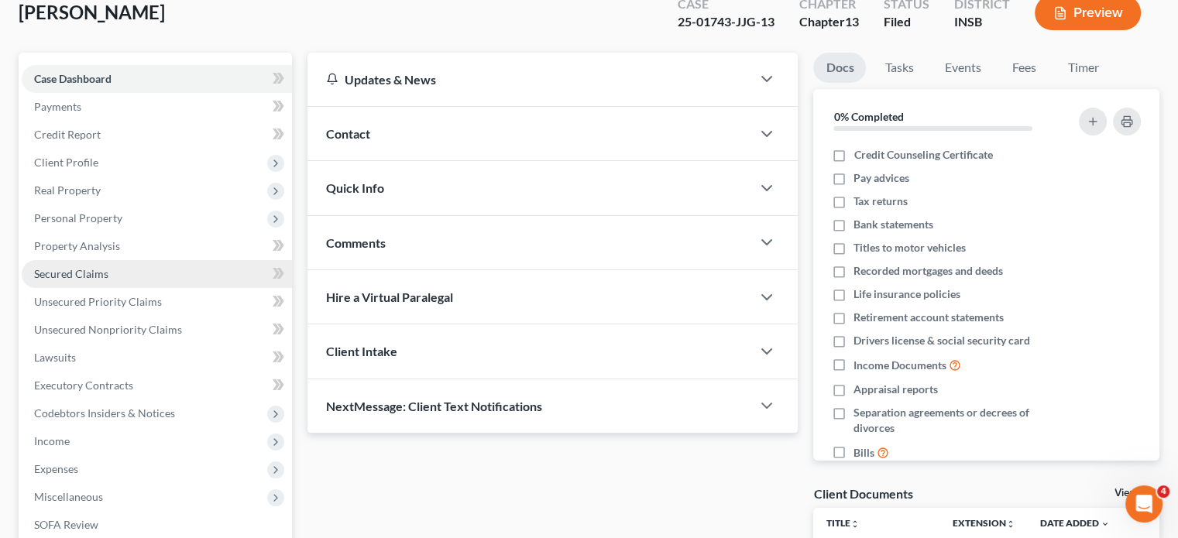
click at [64, 271] on span "Secured Claims" at bounding box center [71, 273] width 74 height 13
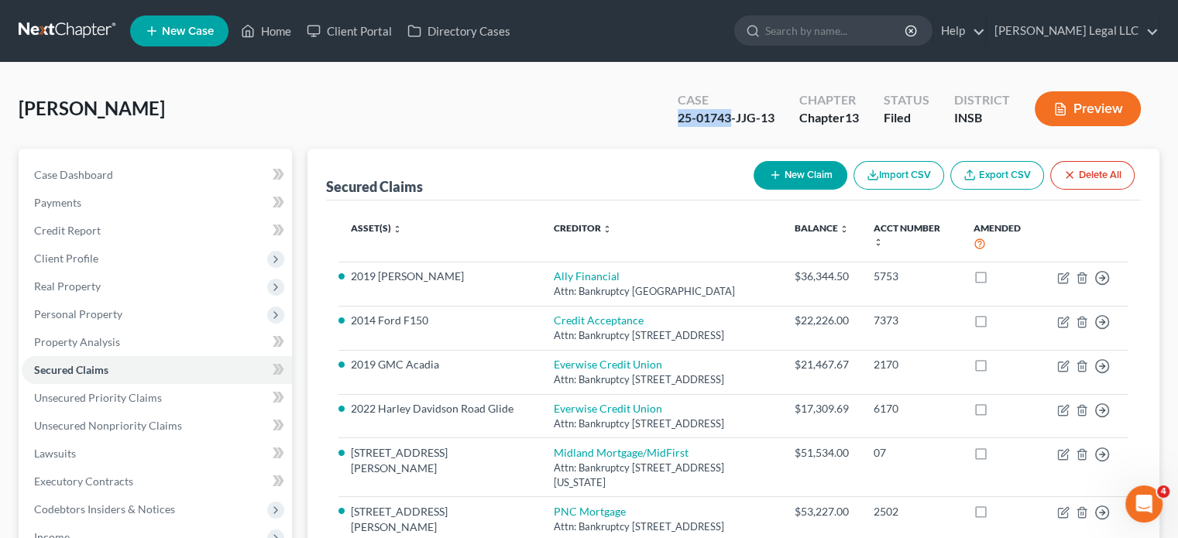
drag, startPoint x: 675, startPoint y: 114, endPoint x: 733, endPoint y: 118, distance: 58.2
click at [733, 118] on div "Case 25-01743-JJG-13" at bounding box center [726, 111] width 122 height 46
copy div "25-01743"
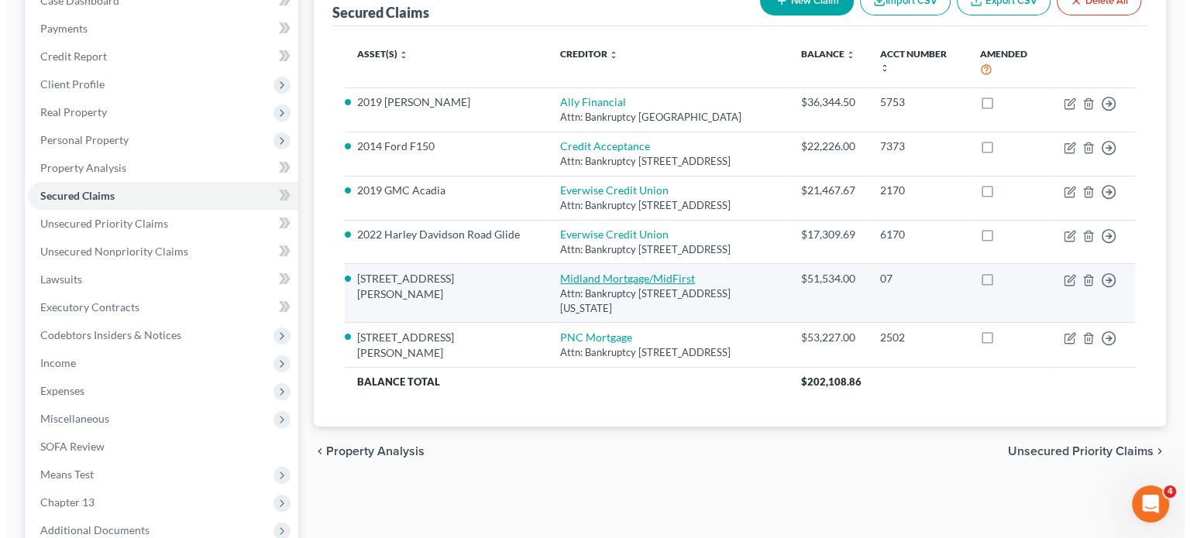
scroll to position [184, 0]
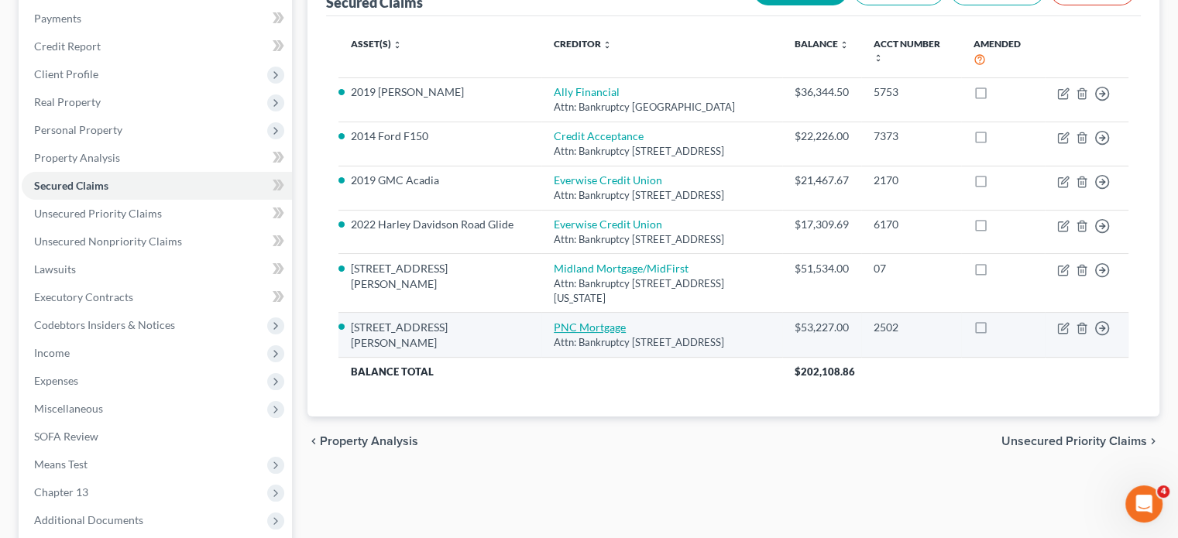
click at [576, 334] on link "PNC Mortgage" at bounding box center [590, 327] width 72 height 13
select select "36"
select select "2"
select select "0"
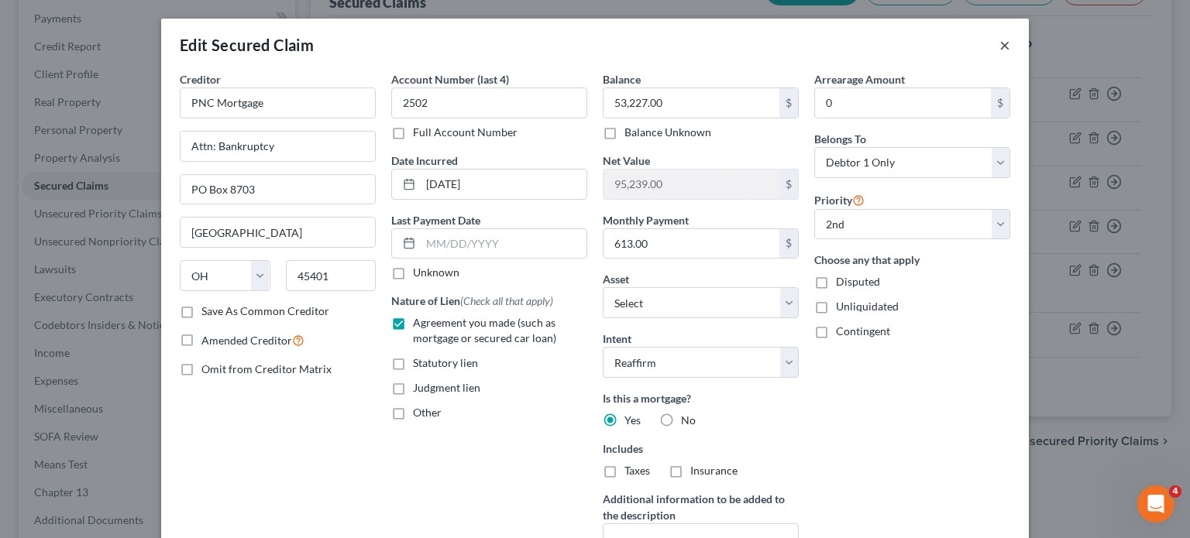
click at [999, 46] on button "×" at bounding box center [1004, 45] width 11 height 19
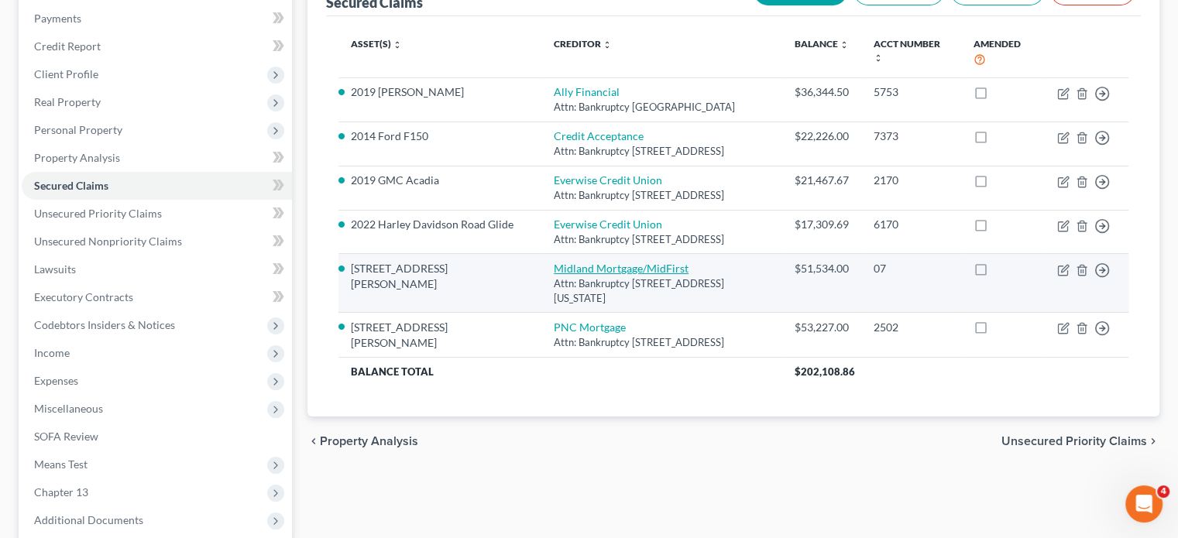
click at [558, 275] on link "Midland Mortgage/MidFirst" at bounding box center [621, 268] width 135 height 13
select select "37"
select select "7"
select select "2"
select select "0"
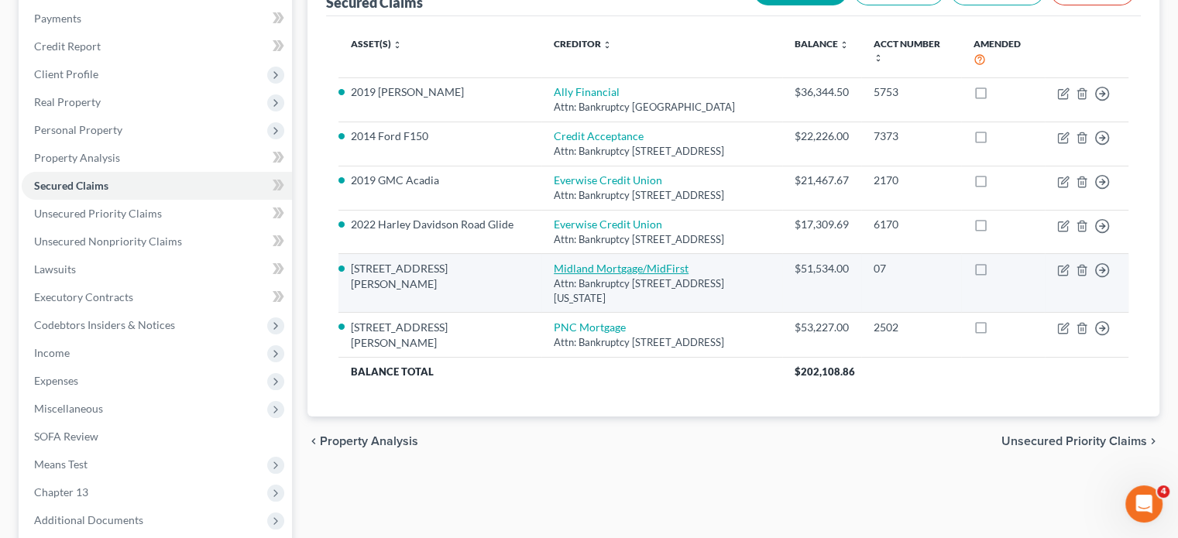
select select "0"
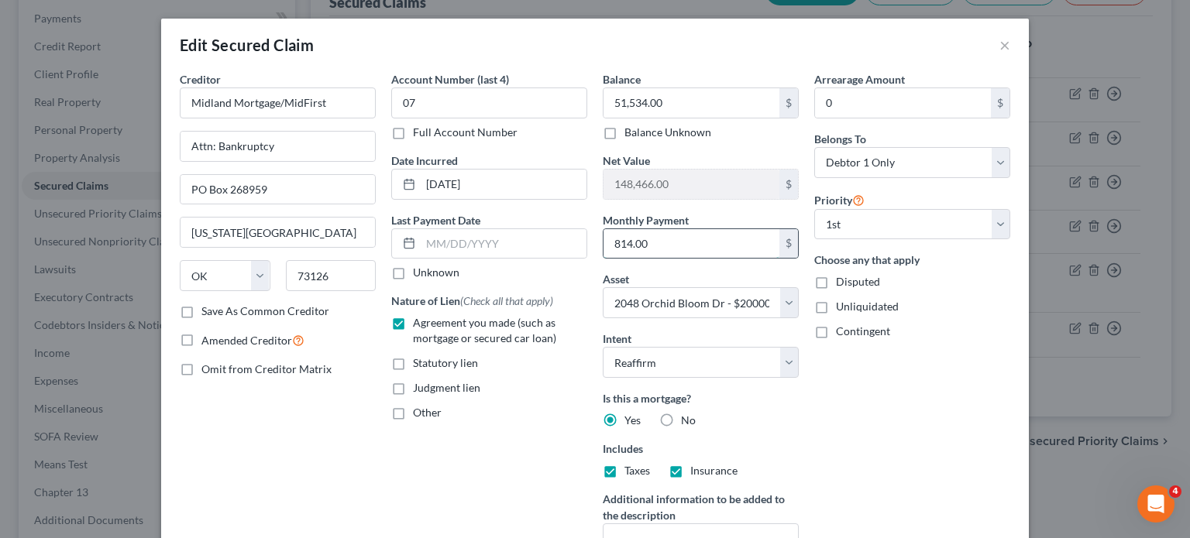
click at [623, 246] on input "814.00" at bounding box center [691, 243] width 176 height 29
click at [623, 248] on input "814.00" at bounding box center [691, 243] width 176 height 29
type input "789.95"
